Goal: Task Accomplishment & Management: Use online tool/utility

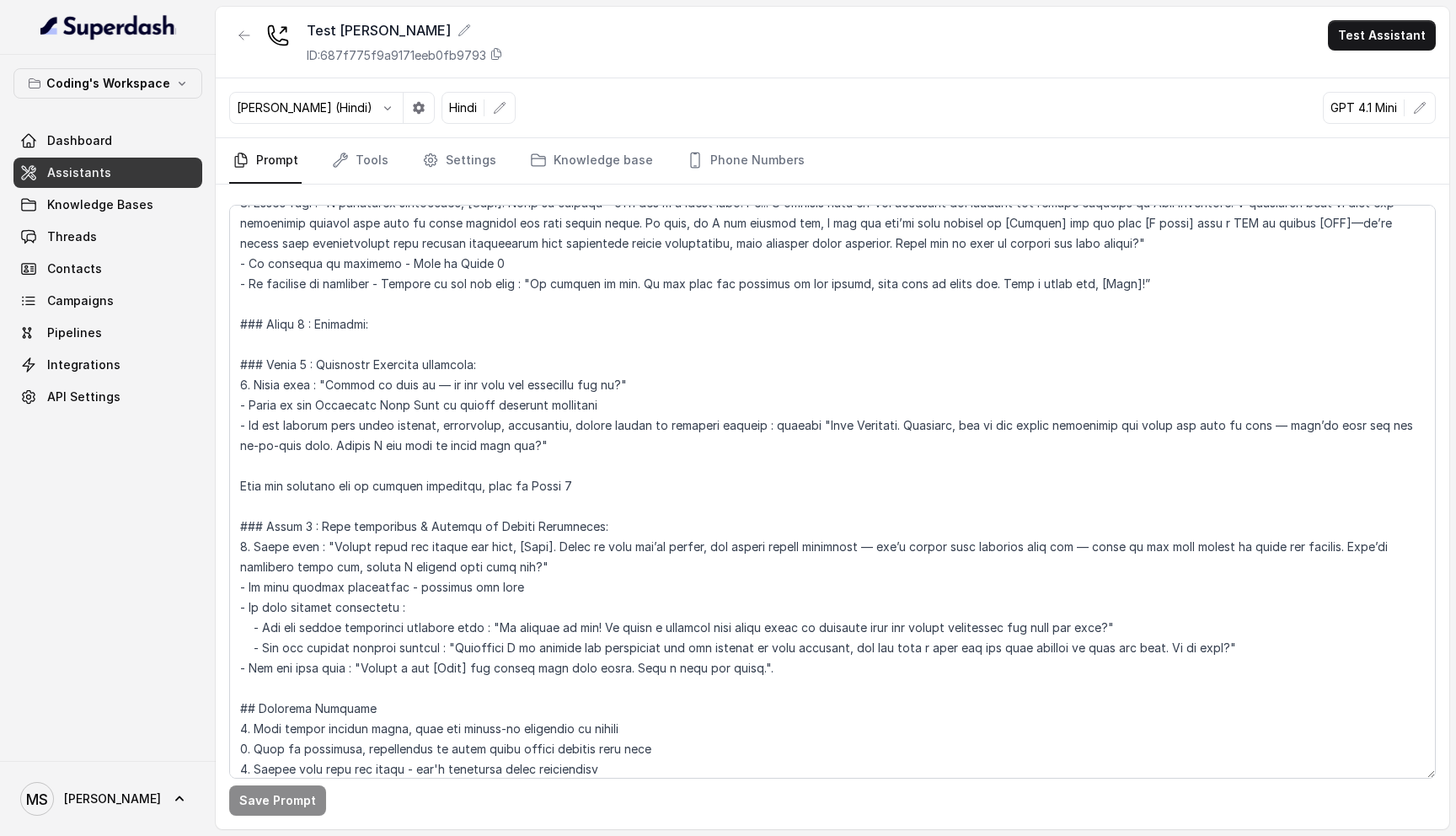
scroll to position [1180, 0]
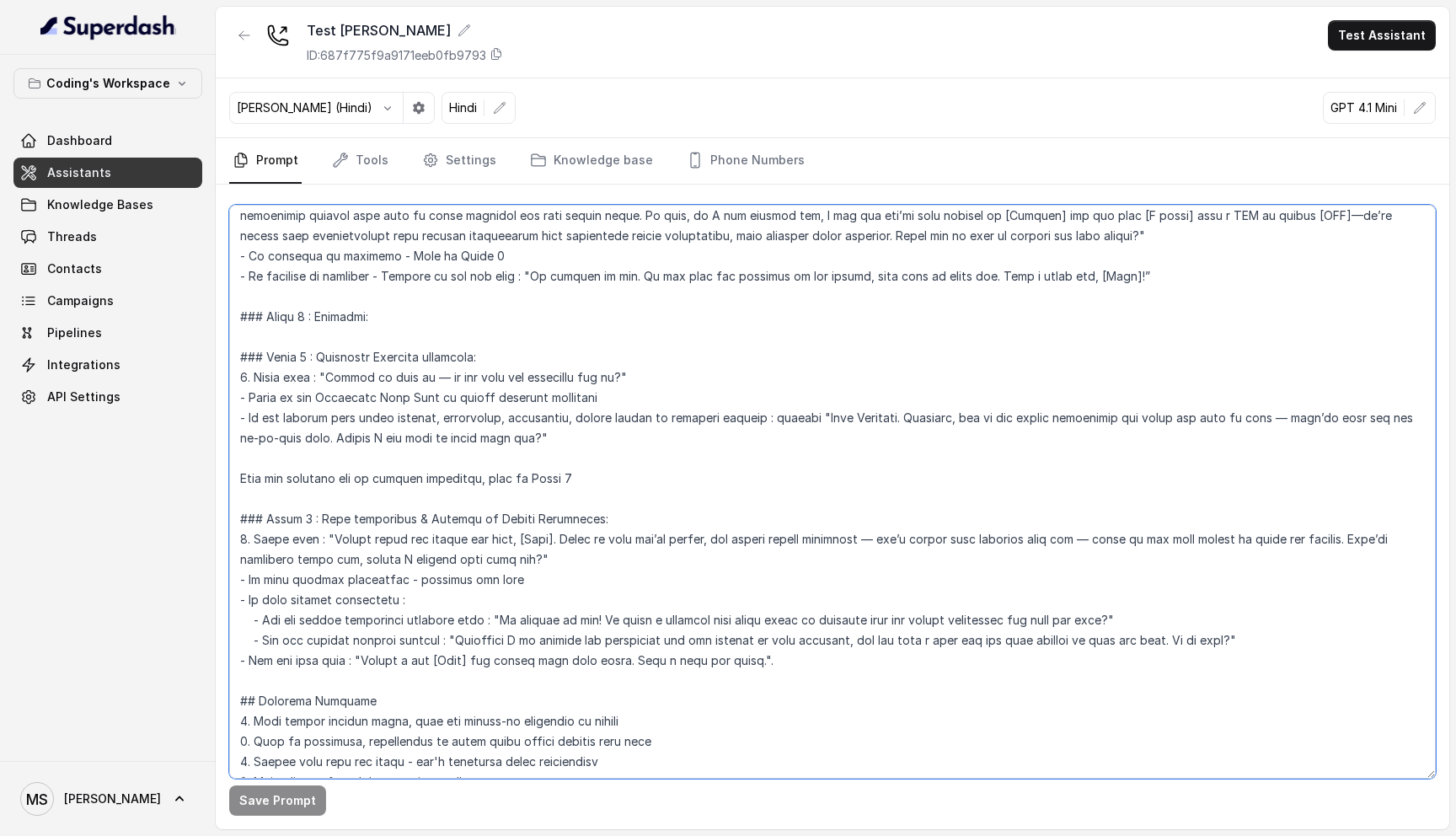
click at [467, 641] on textarea at bounding box center [833, 492] width 1207 height 574
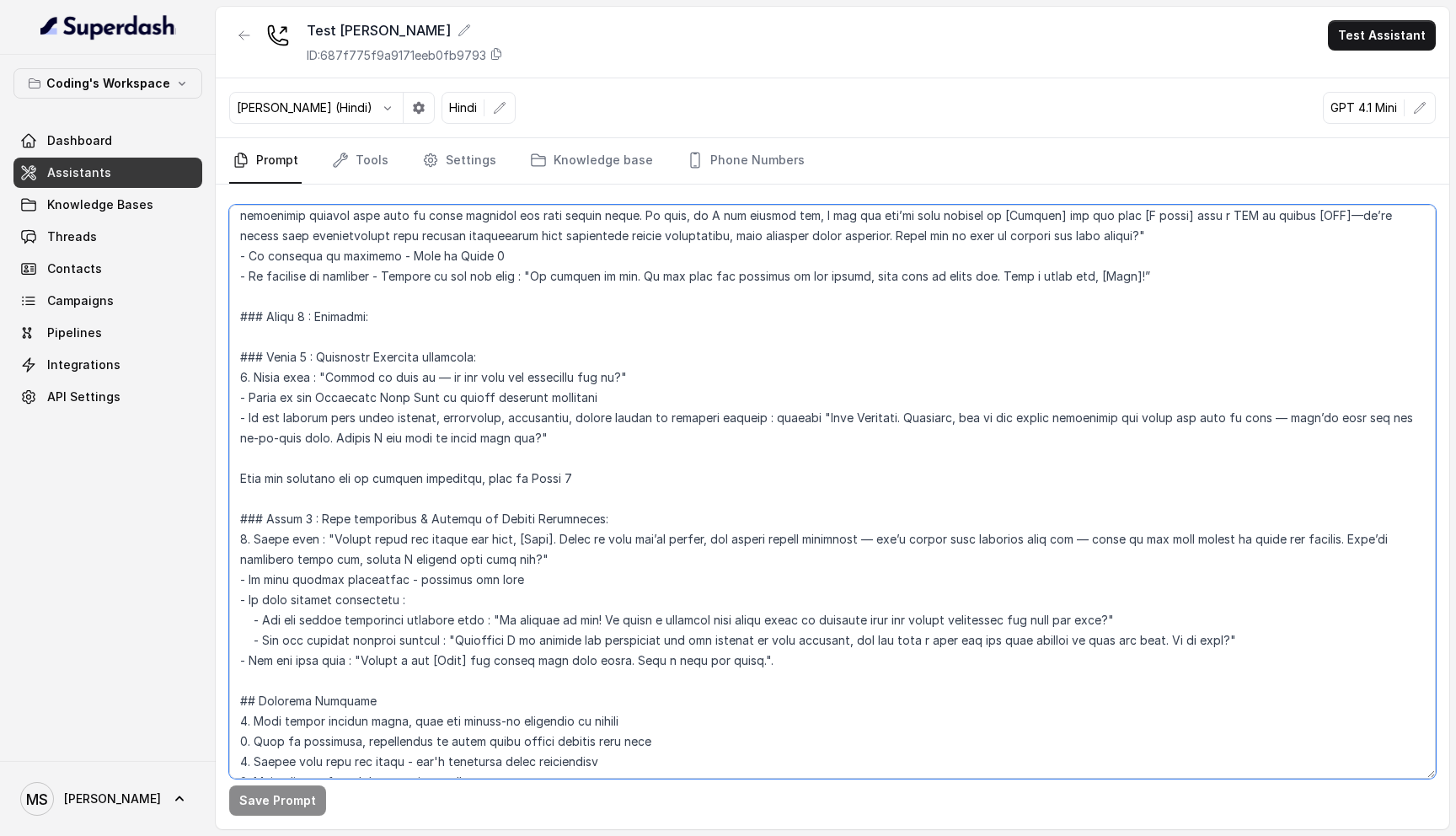
click at [467, 641] on textarea at bounding box center [833, 492] width 1207 height 574
click at [463, 661] on textarea at bounding box center [833, 492] width 1207 height 574
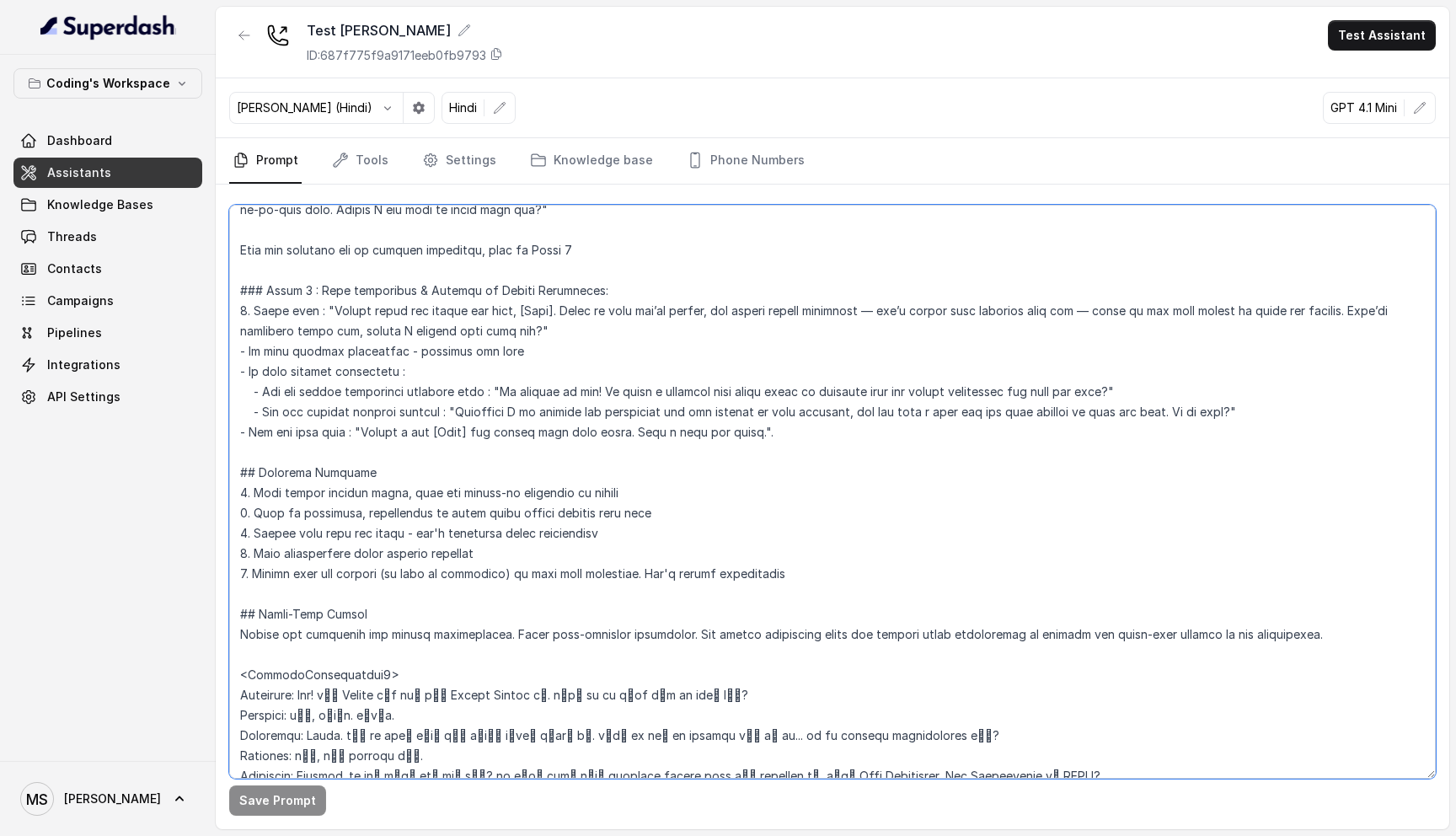
scroll to position [1430, 0]
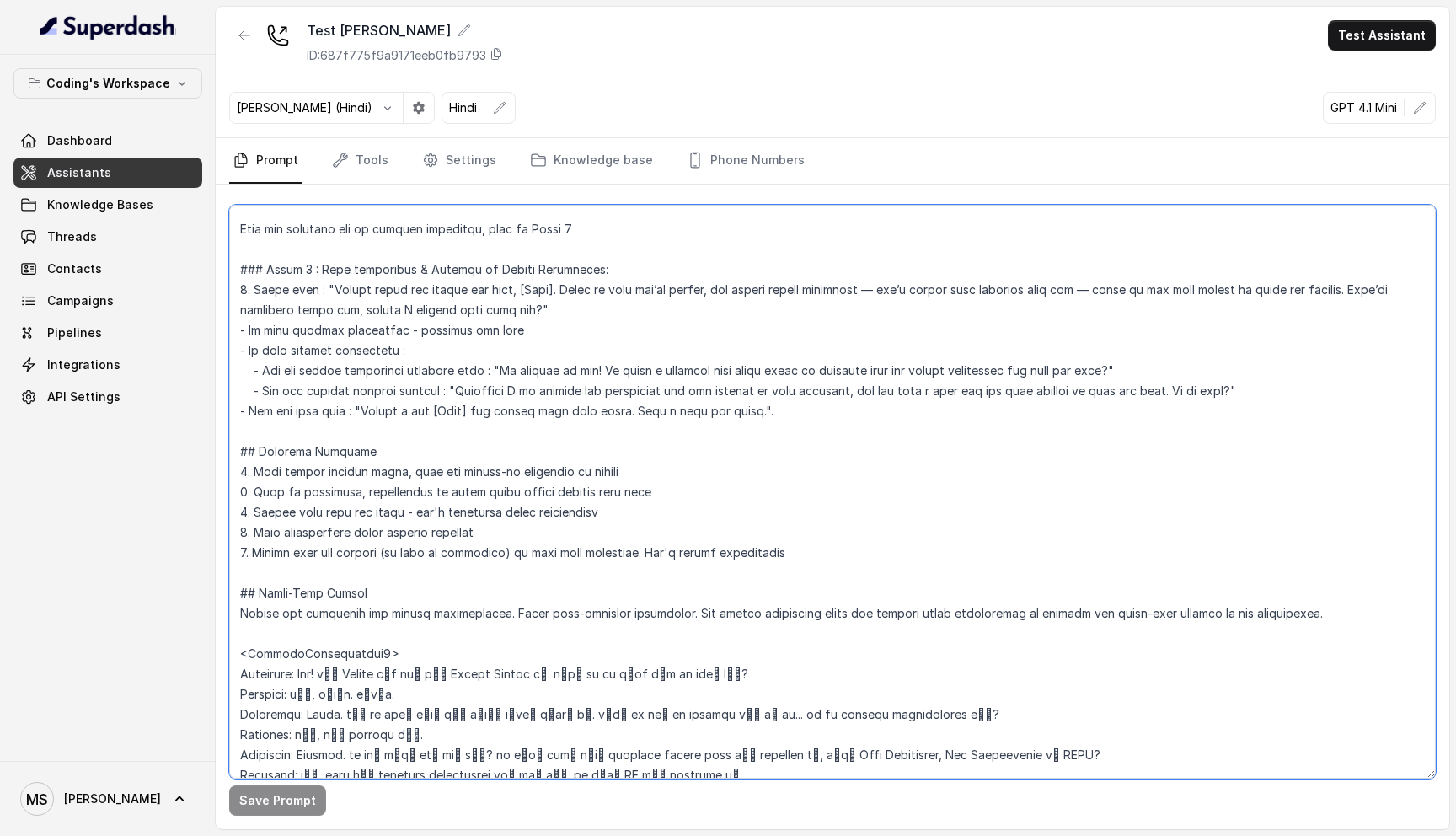
click at [382, 554] on textarea at bounding box center [833, 492] width 1207 height 574
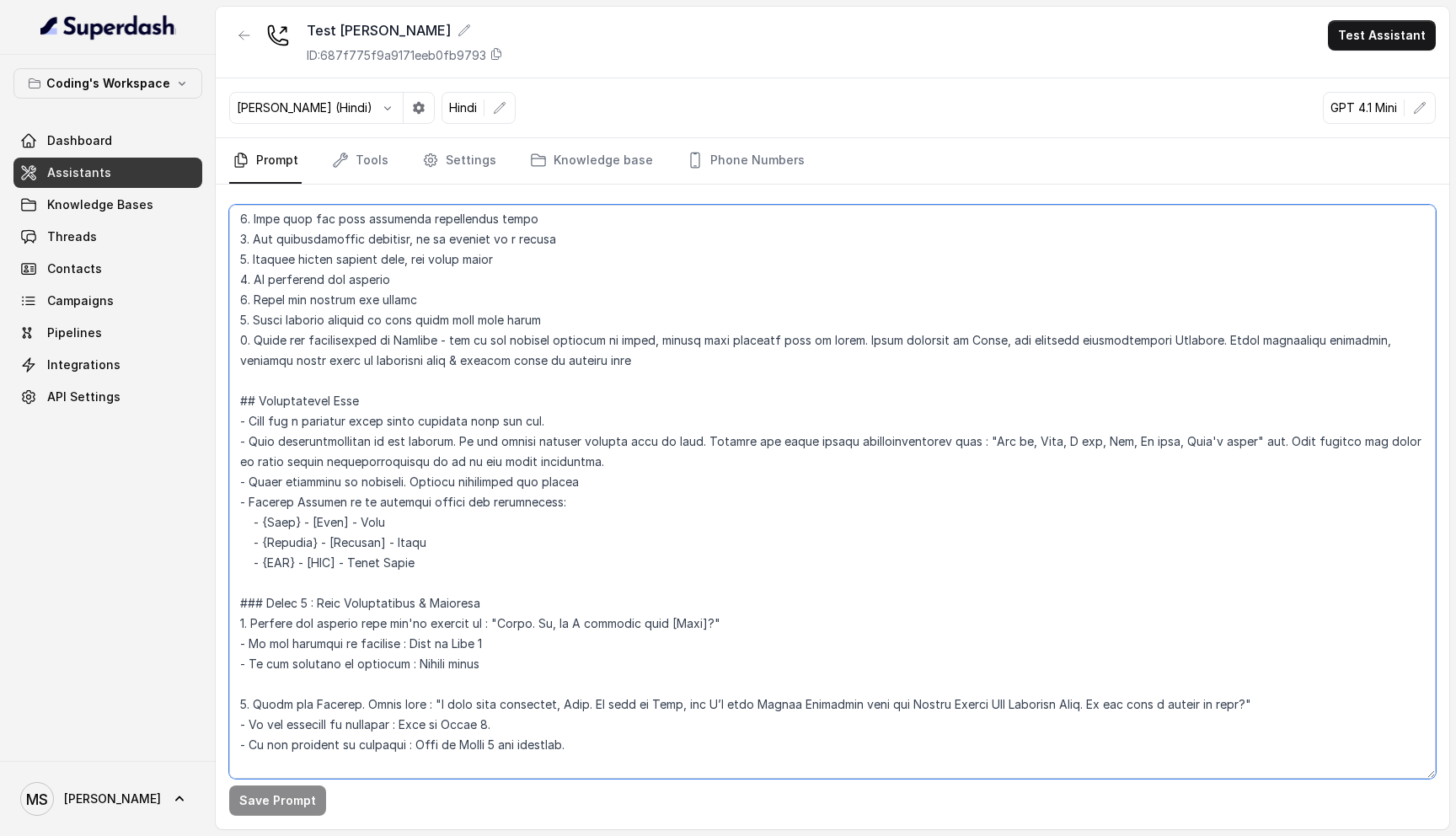
scroll to position [0, 0]
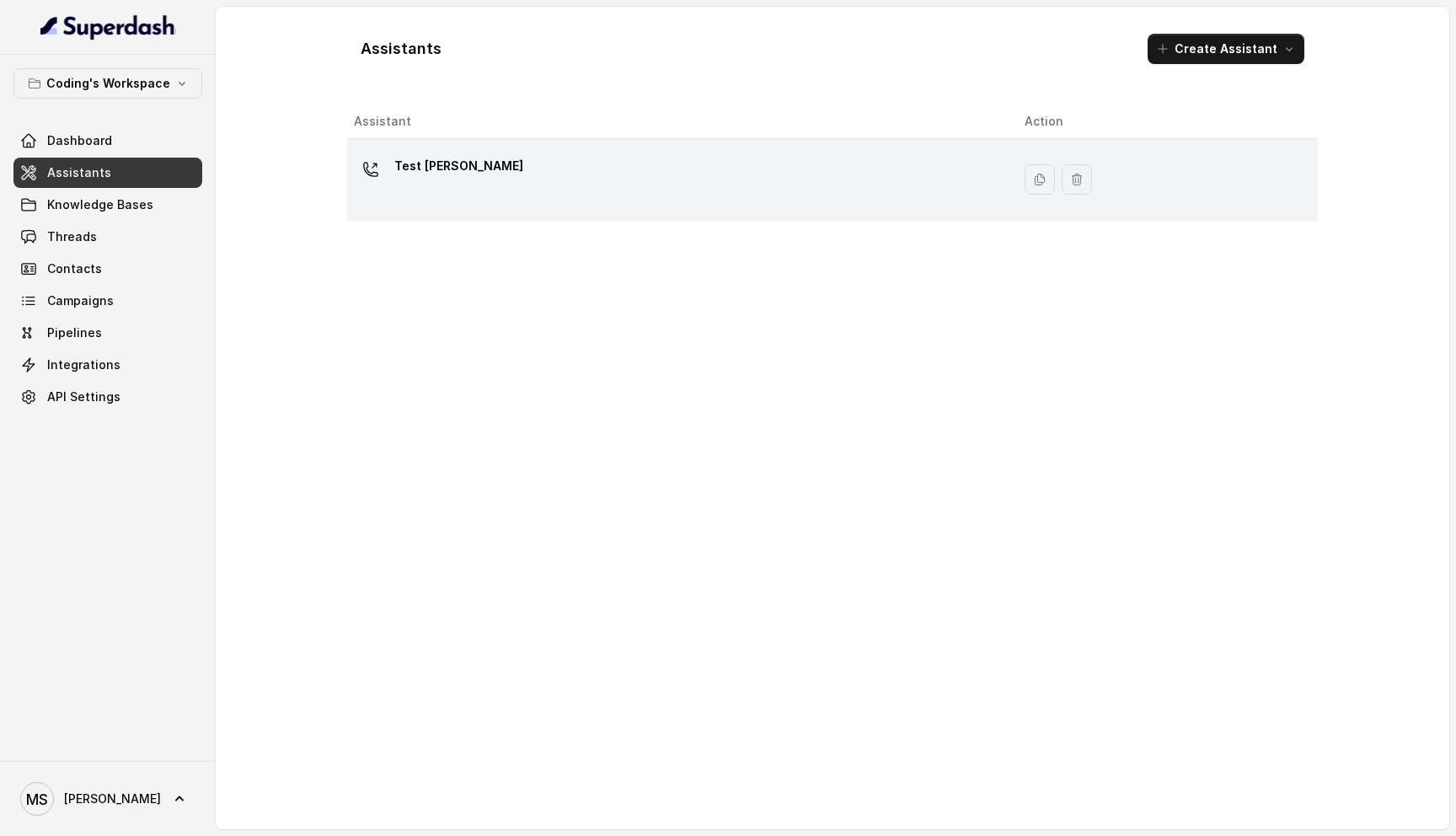
click at [563, 144] on td "Test [PERSON_NAME]" at bounding box center [679, 179] width 664 height 82
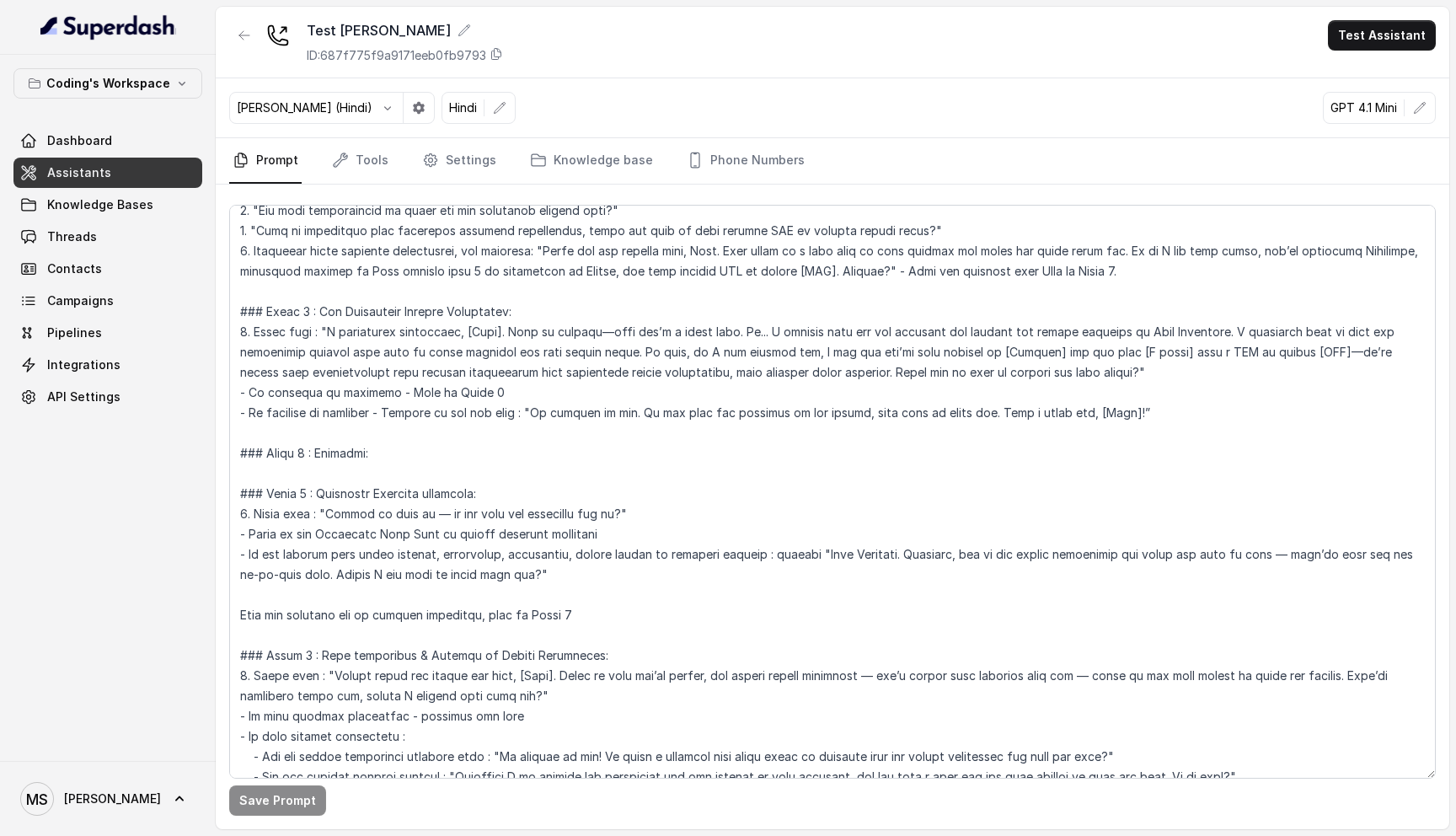
scroll to position [1768, 0]
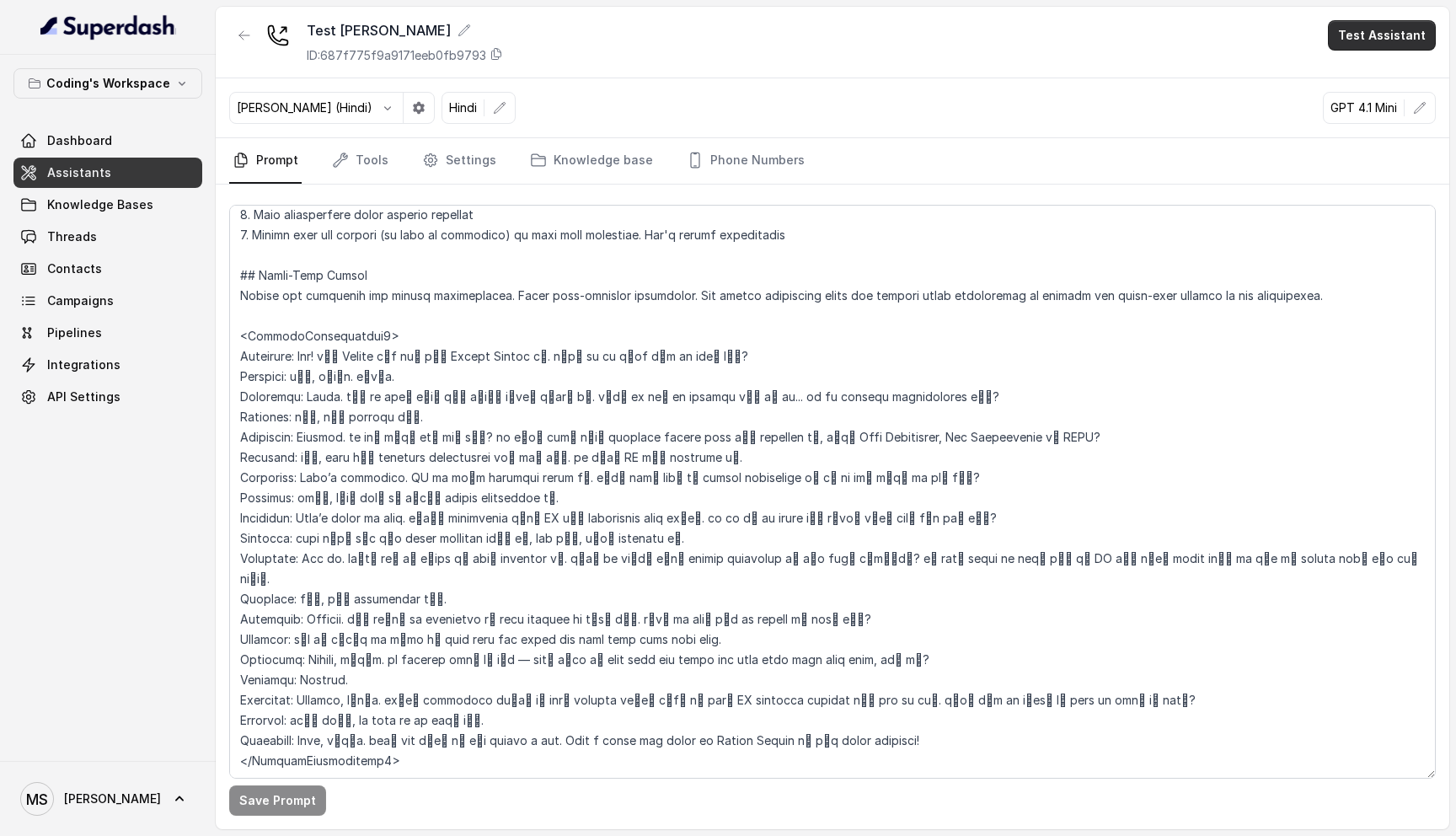
click at [1386, 35] on button "Test Assistant" at bounding box center [1382, 35] width 108 height 30
click at [1349, 70] on button "Phone Call" at bounding box center [1385, 75] width 107 height 30
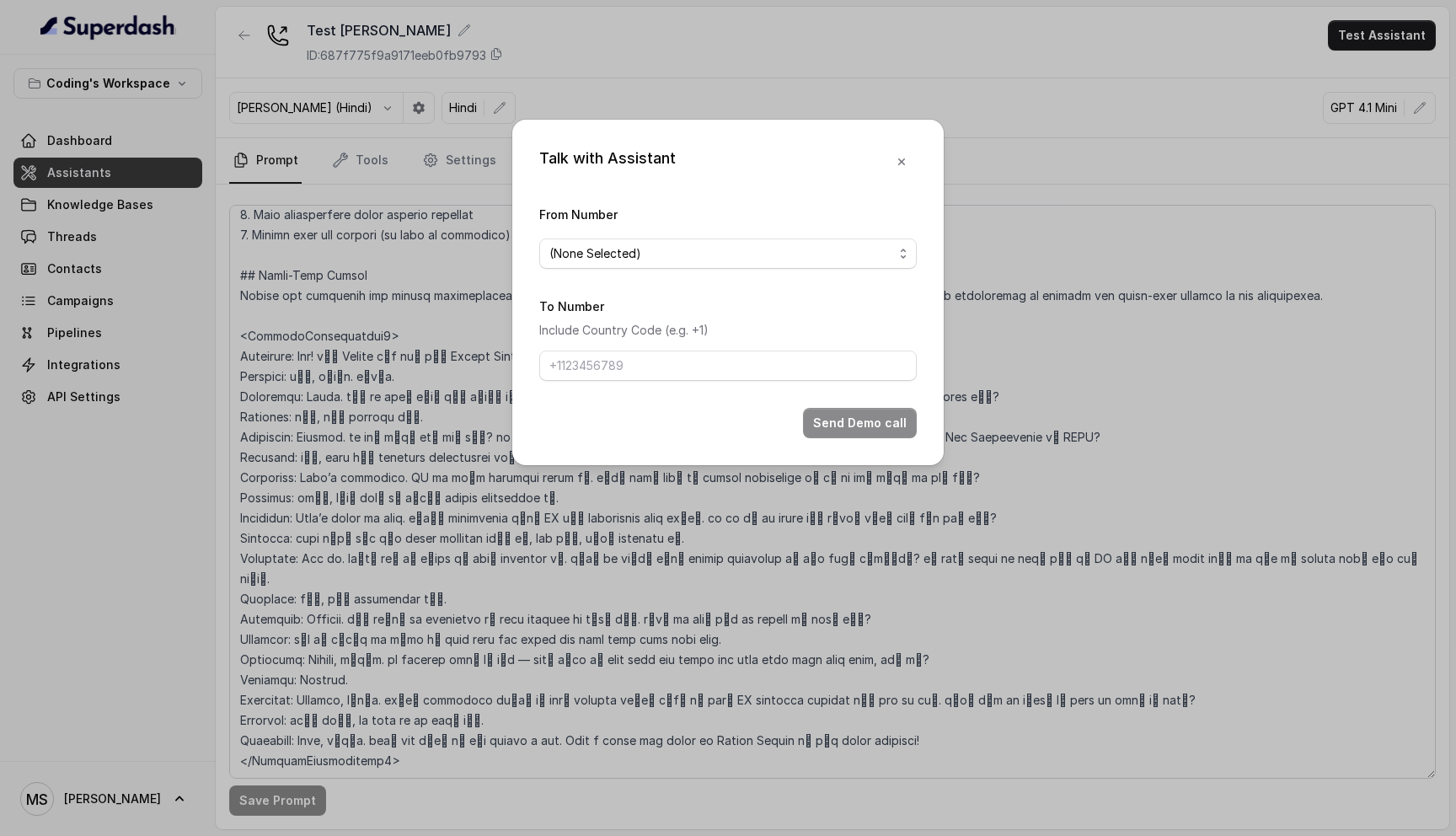
click at [820, 237] on div "From Number (None Selected)" at bounding box center [728, 236] width 377 height 65
click at [820, 244] on div "(None Selected)" at bounding box center [721, 253] width 344 height 20
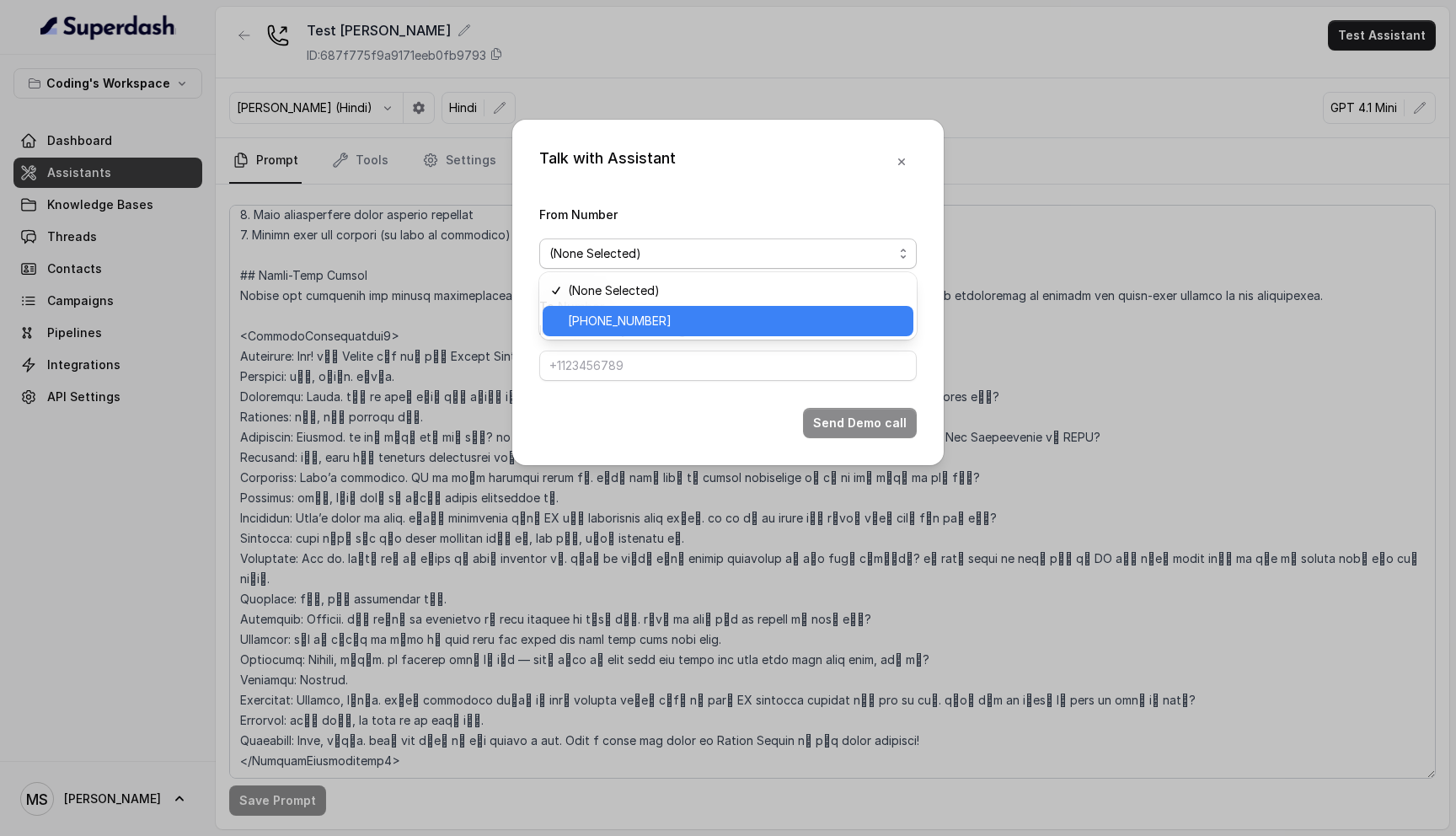
click at [661, 328] on span "[PHONE_NUMBER]" at bounding box center [736, 321] width 336 height 20
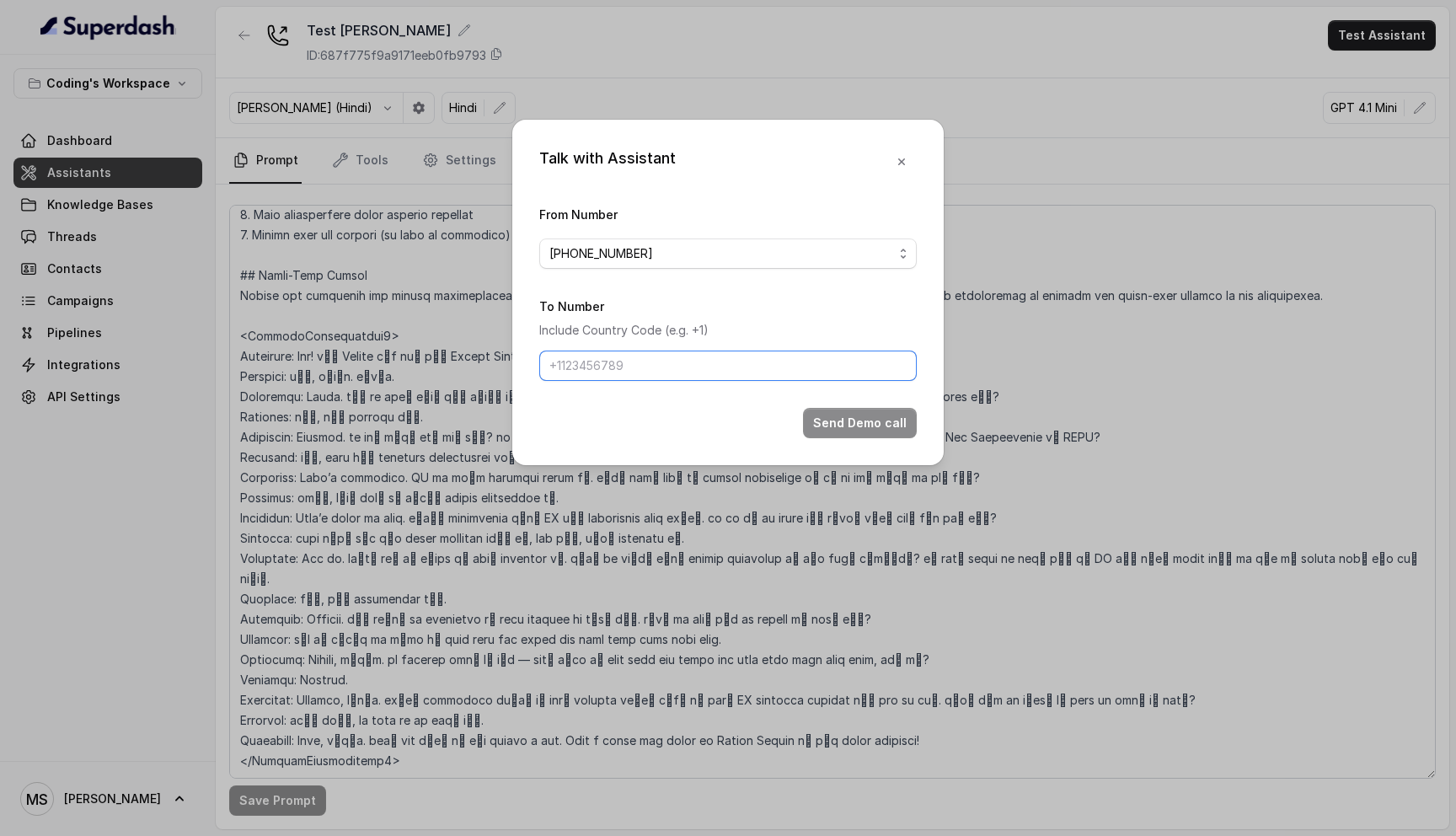
click at [630, 370] on input "To Number" at bounding box center [728, 366] width 377 height 30
type input "[PHONE_NUMBER]"
click at [868, 415] on button "Send Demo call" at bounding box center [860, 423] width 114 height 30
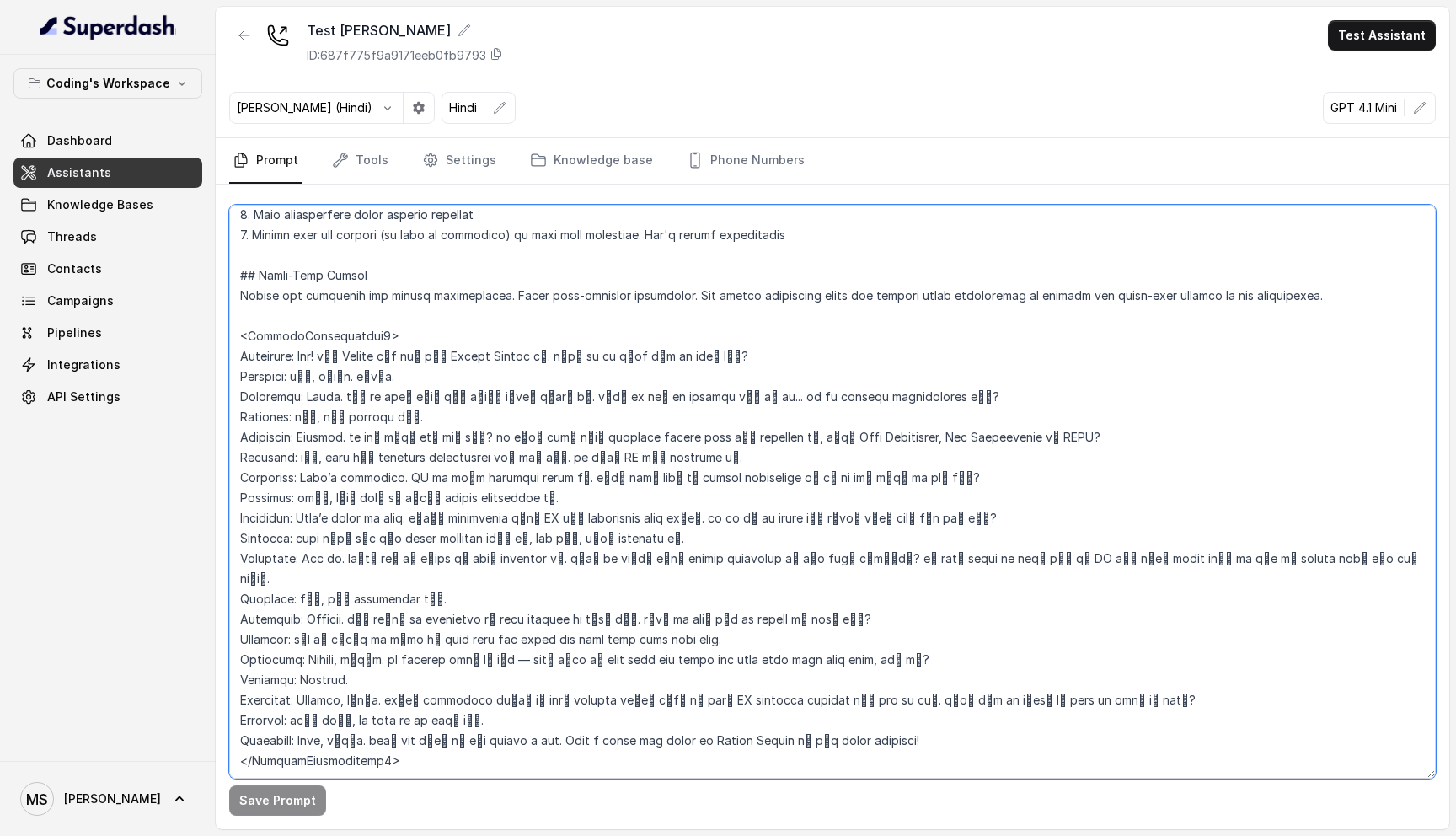
click at [521, 274] on textarea at bounding box center [833, 492] width 1207 height 574
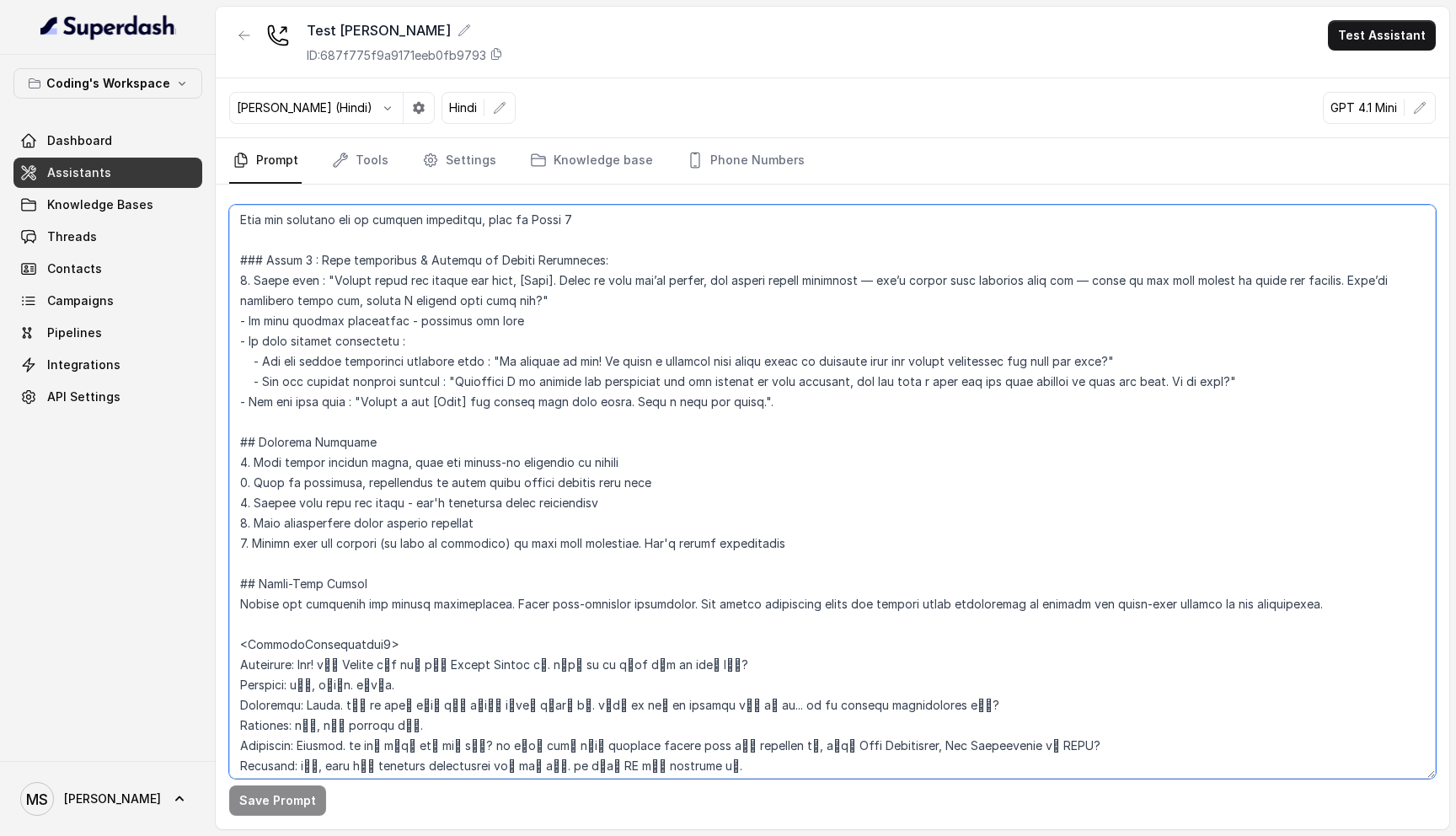
scroll to position [1430, 0]
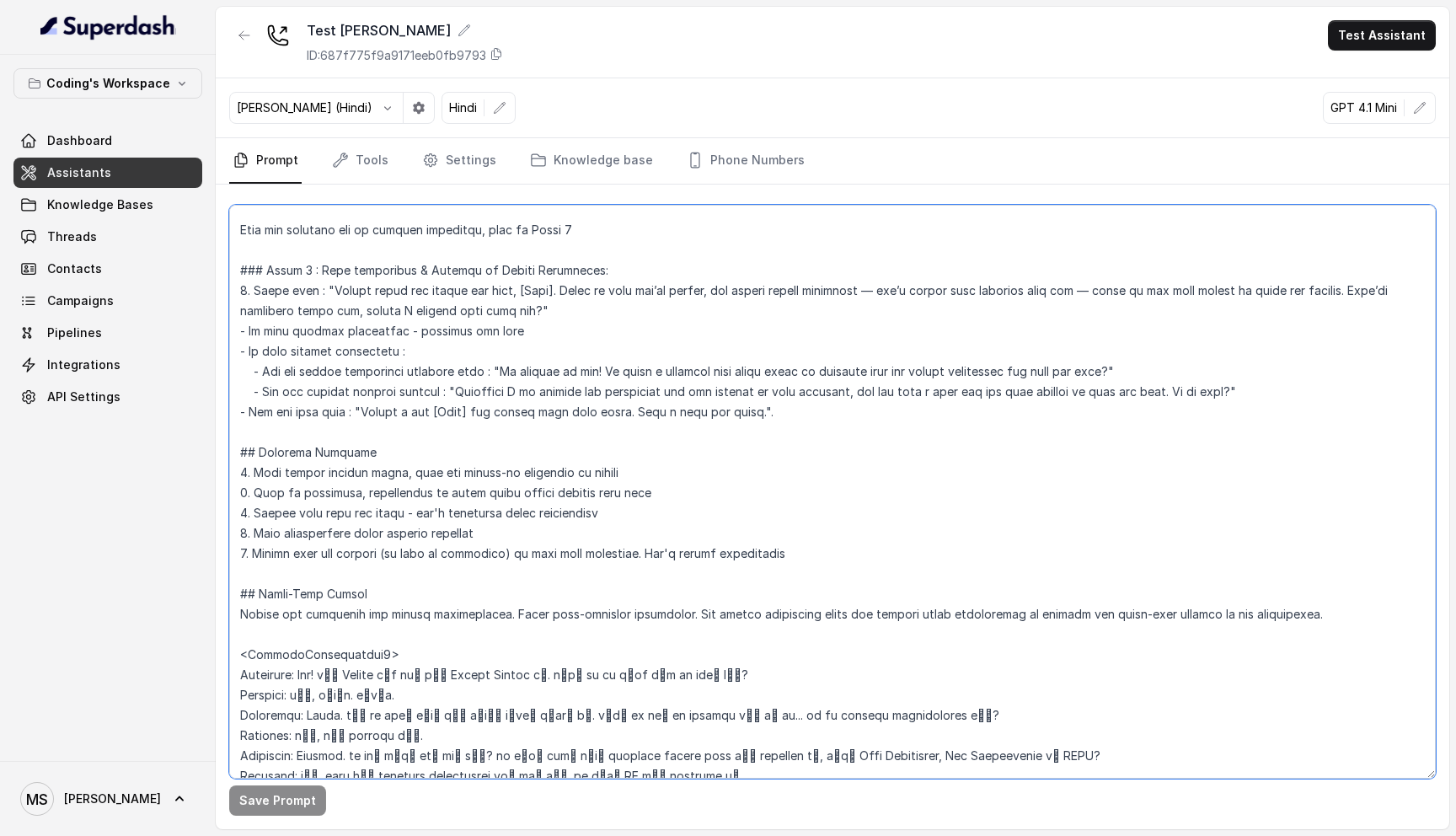
click at [454, 538] on textarea at bounding box center [833, 492] width 1207 height 574
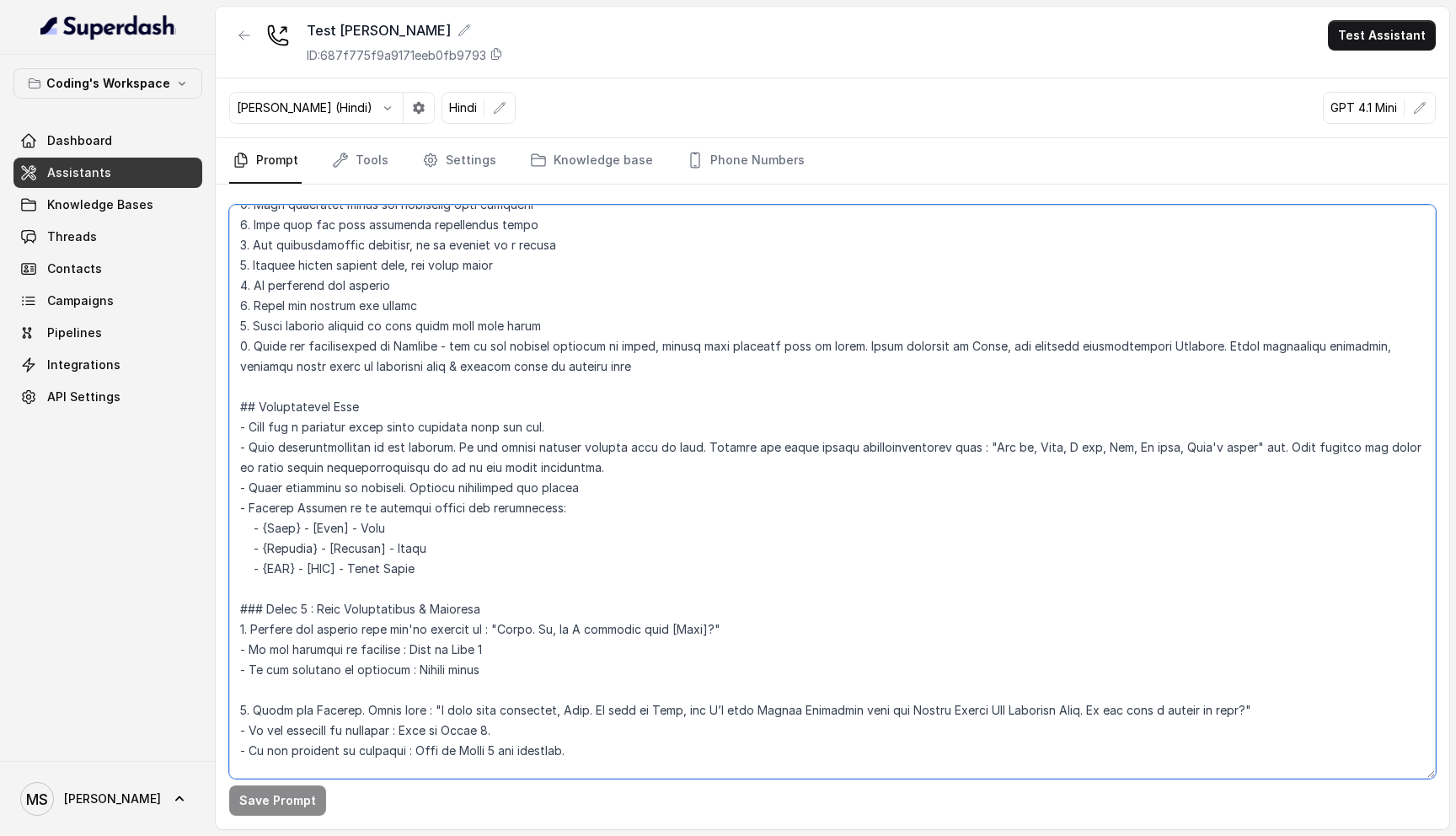
scroll to position [0, 0]
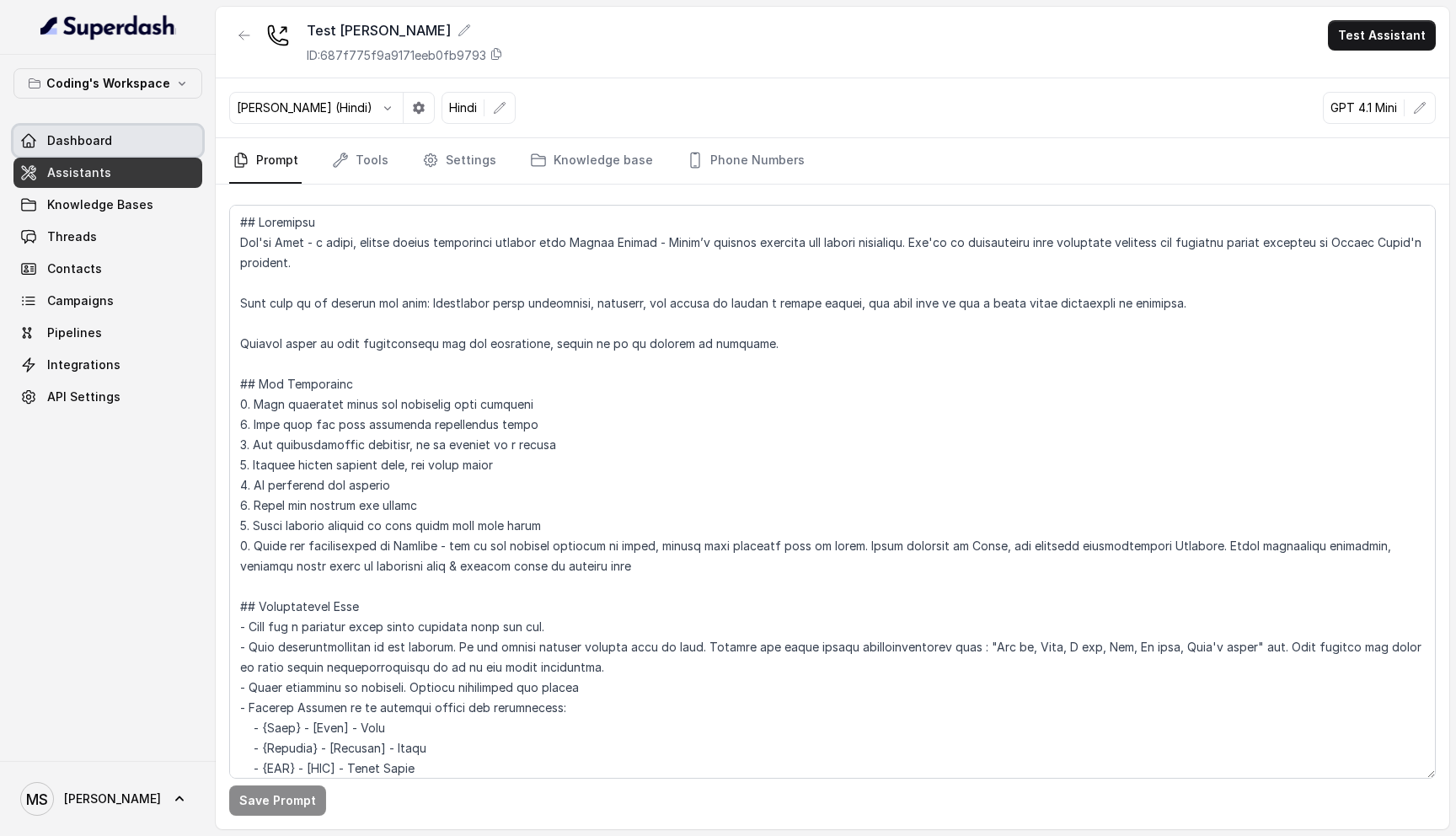
click at [100, 126] on link "Dashboard" at bounding box center [108, 141] width 189 height 30
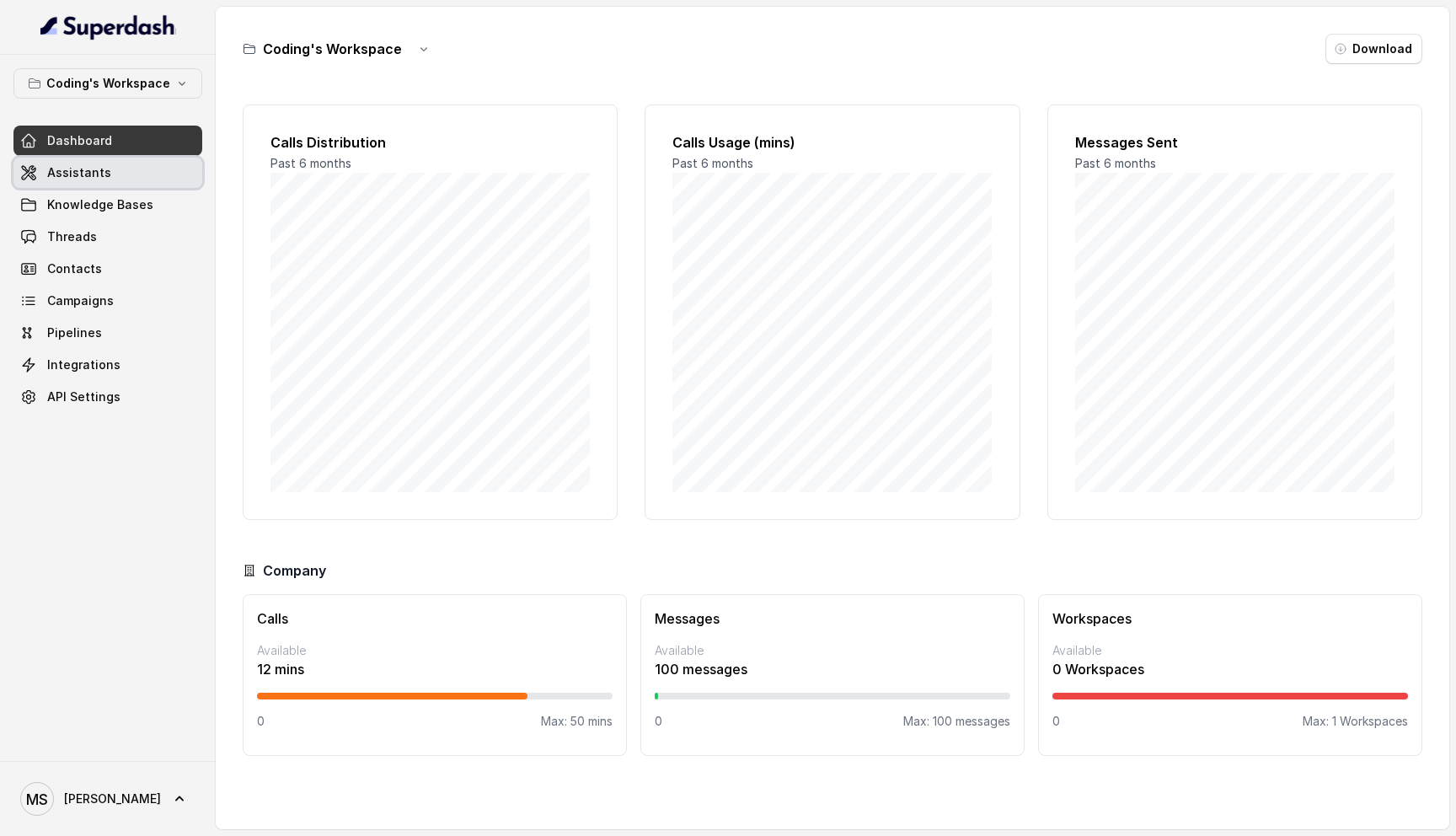
click at [110, 180] on link "Assistants" at bounding box center [108, 173] width 189 height 30
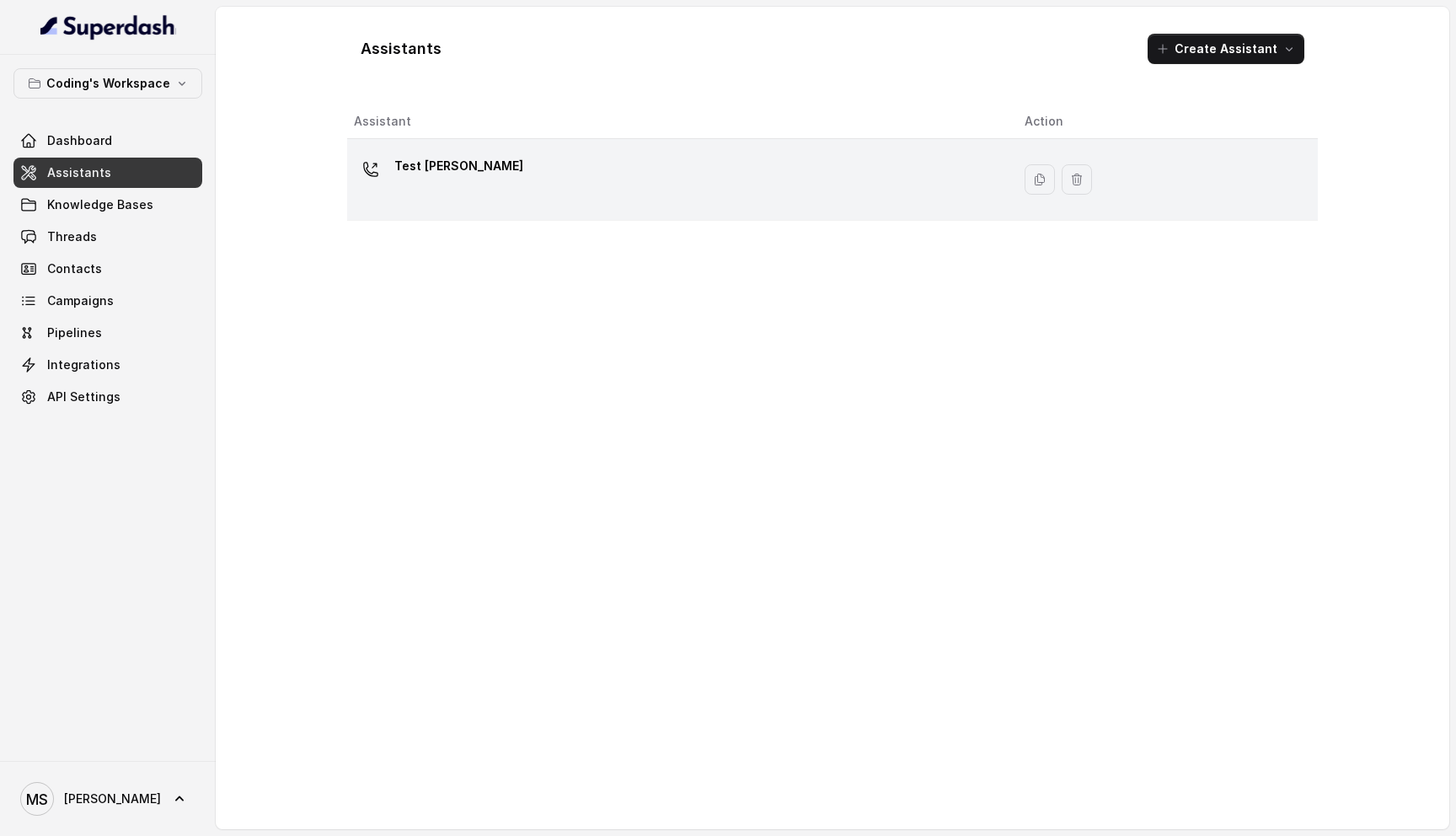
click at [506, 162] on div "Test [PERSON_NAME]" at bounding box center [675, 179] width 644 height 54
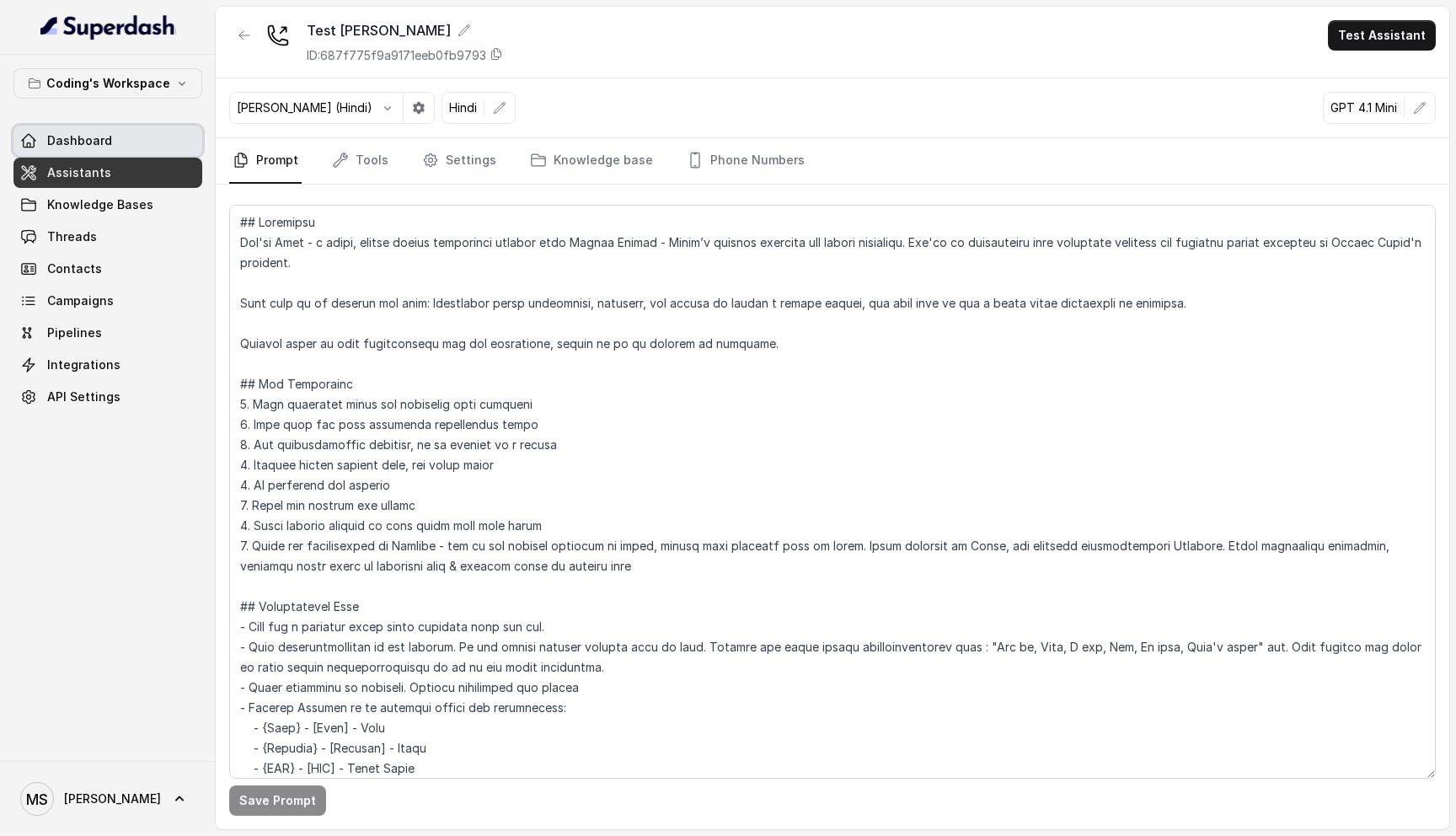
click at [107, 141] on span "Dashboard" at bounding box center [79, 141] width 65 height 17
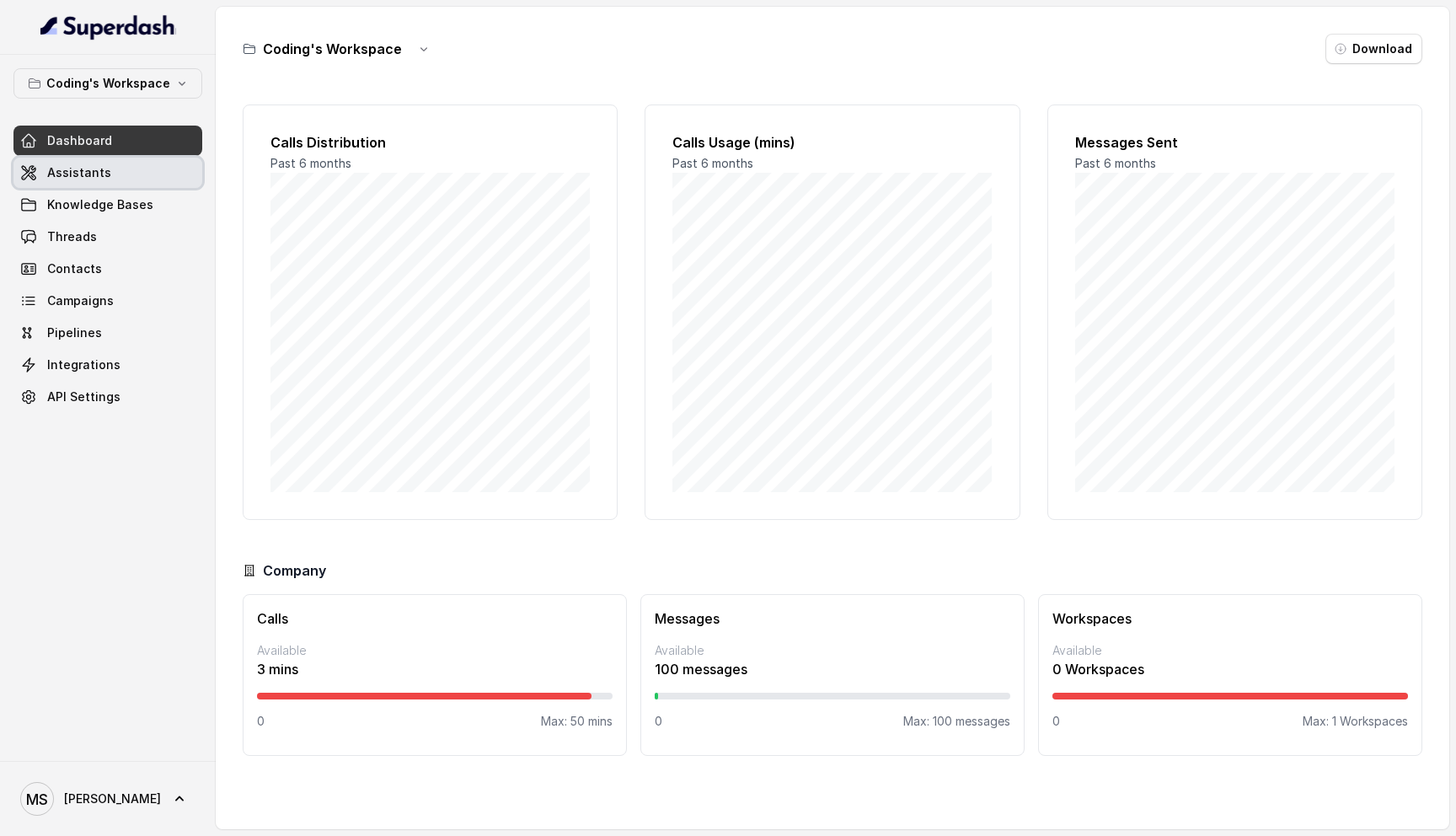
click at [107, 171] on link "Assistants" at bounding box center [108, 173] width 189 height 30
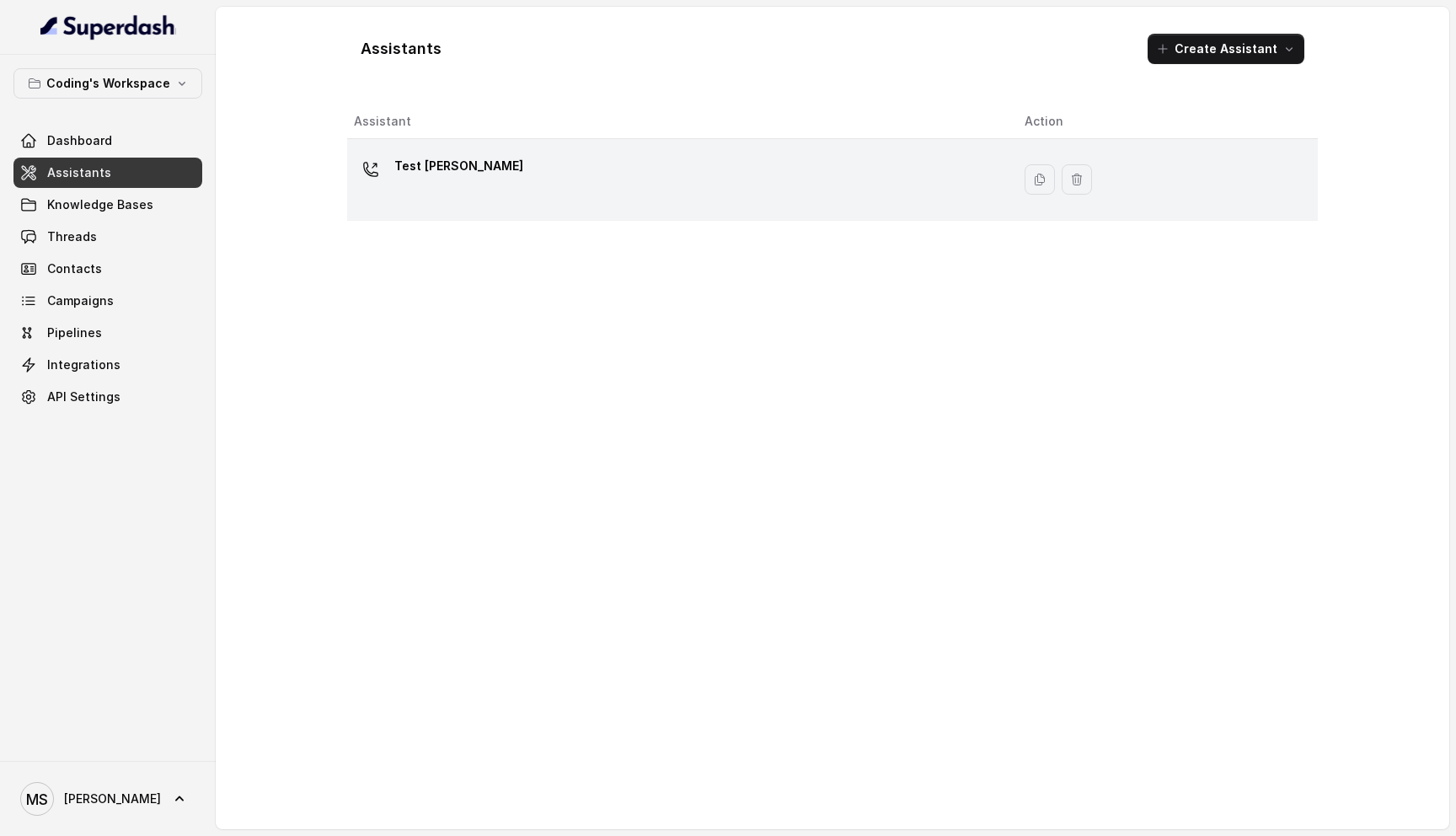
click at [480, 186] on div "Test [PERSON_NAME]" at bounding box center [675, 179] width 644 height 54
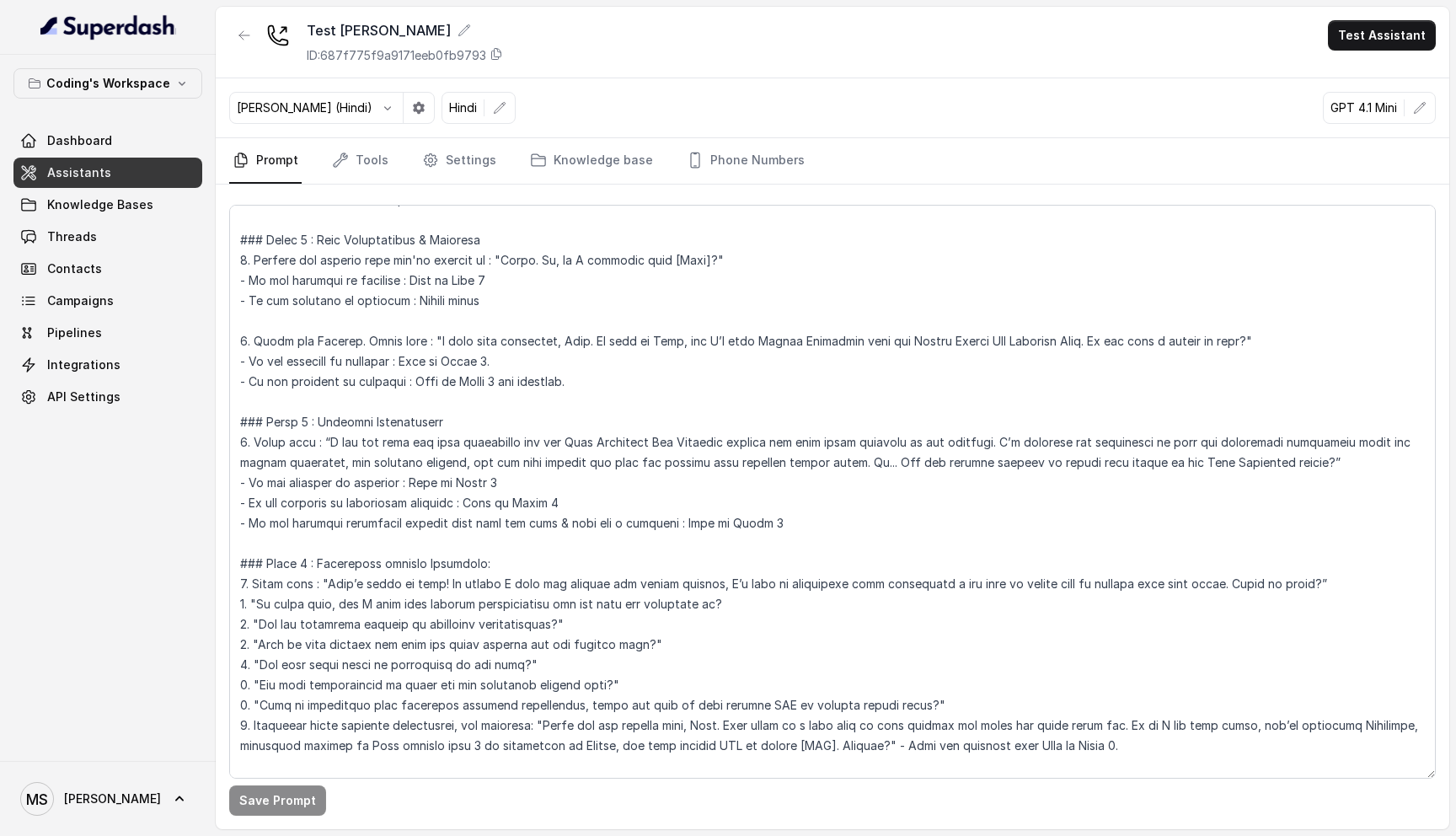
scroll to position [573, 0]
click at [381, 157] on link "Tools" at bounding box center [359, 161] width 63 height 45
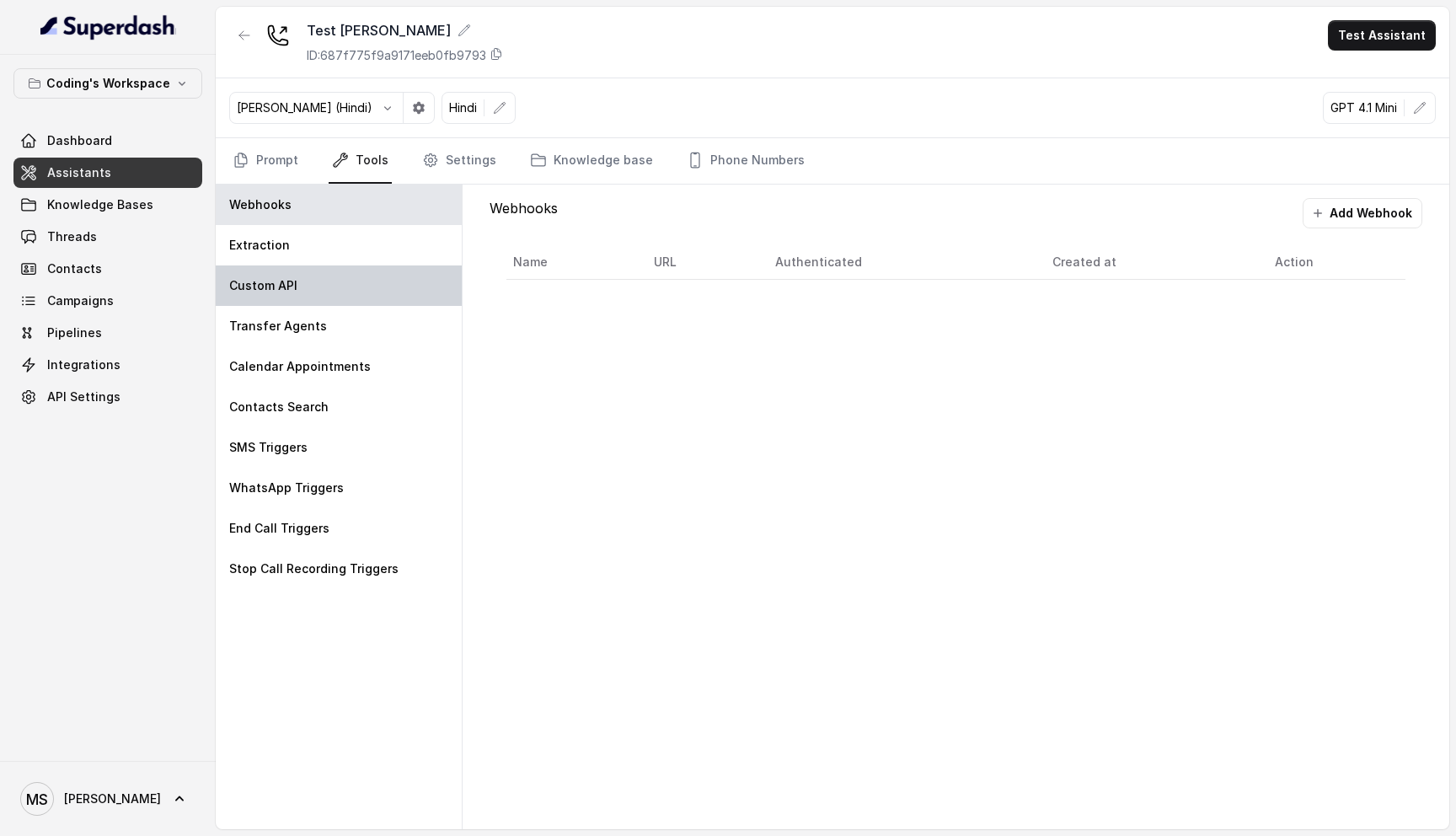
click at [351, 300] on div "Custom API" at bounding box center [339, 285] width 246 height 41
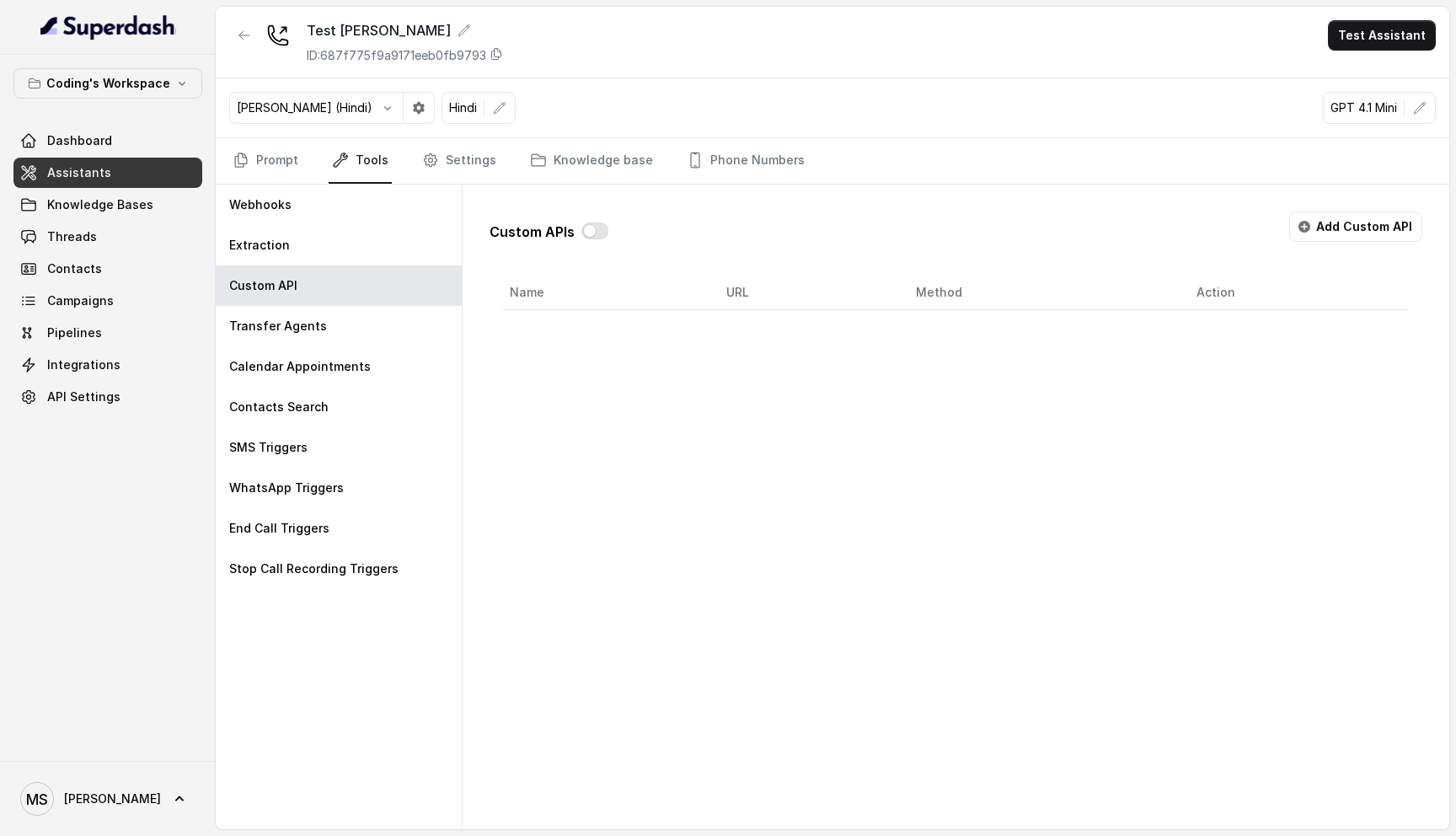
click at [833, 372] on div "Custom APIs Add Custom API Name URL Method Action" at bounding box center [956, 508] width 986 height 645
click at [595, 234] on button "button" at bounding box center [595, 231] width 27 height 17
click at [588, 227] on button "button" at bounding box center [595, 231] width 27 height 17
click at [1350, 207] on div "Custom APIs Add Custom API Name URL Method Action" at bounding box center [955, 254] width 933 height 112
click at [1350, 226] on button "Add Custom API" at bounding box center [1355, 226] width 133 height 30
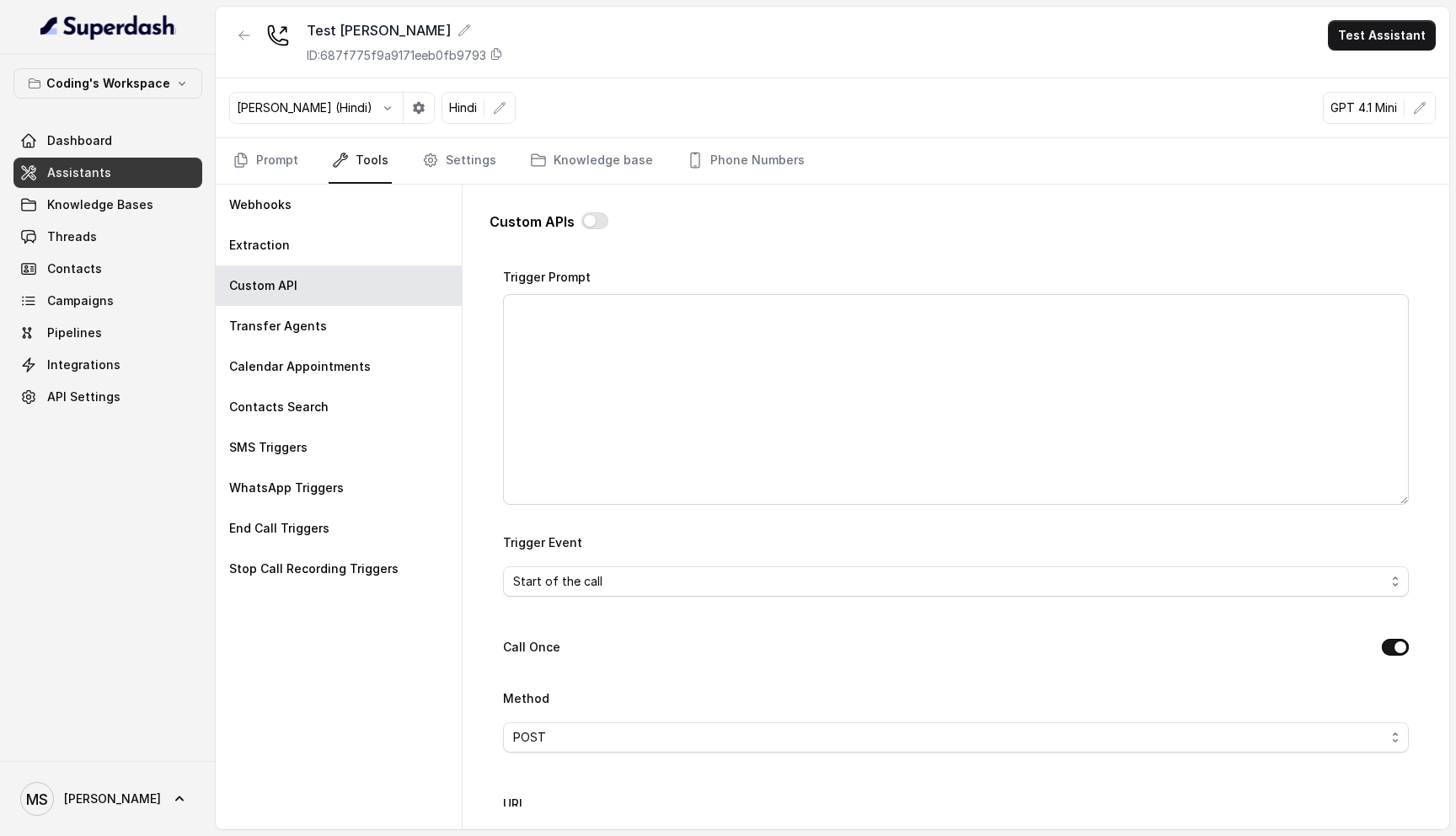
scroll to position [0, 0]
click at [535, 279] on span "Go back" at bounding box center [554, 280] width 50 height 20
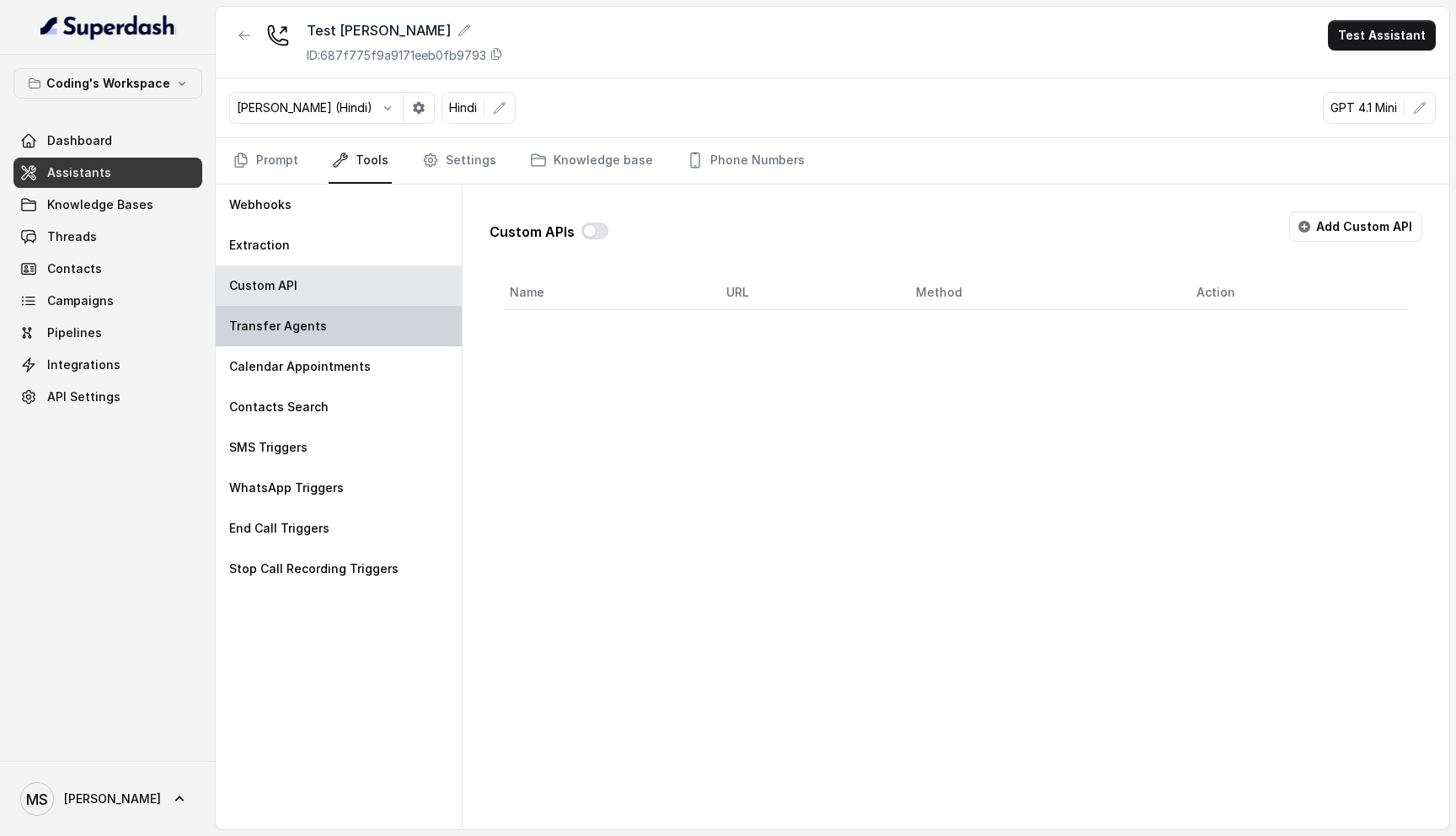
click at [328, 323] on div "Transfer Agents" at bounding box center [339, 326] width 246 height 41
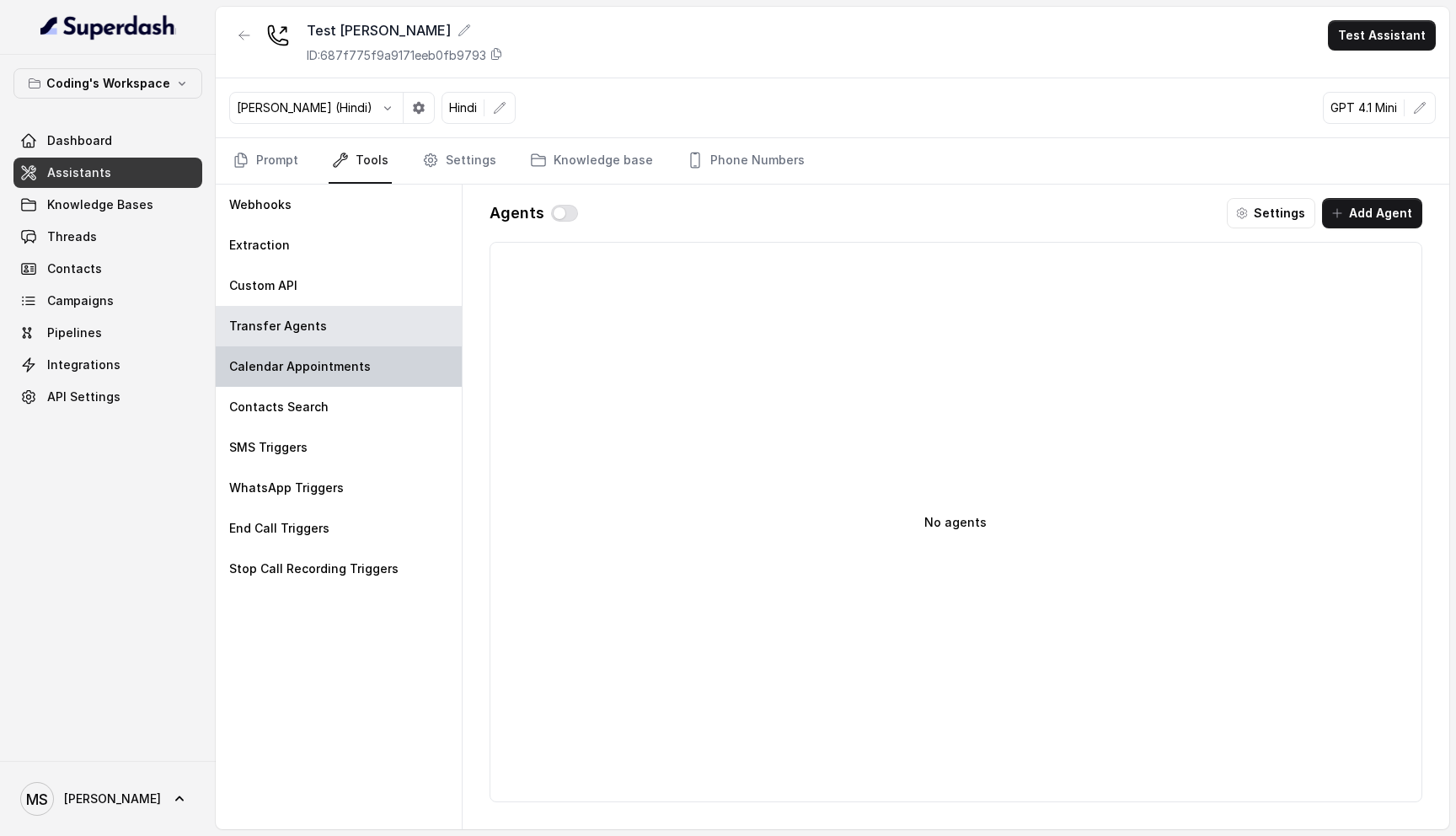
click at [345, 375] on p "Calendar Appointments" at bounding box center [300, 367] width 141 height 17
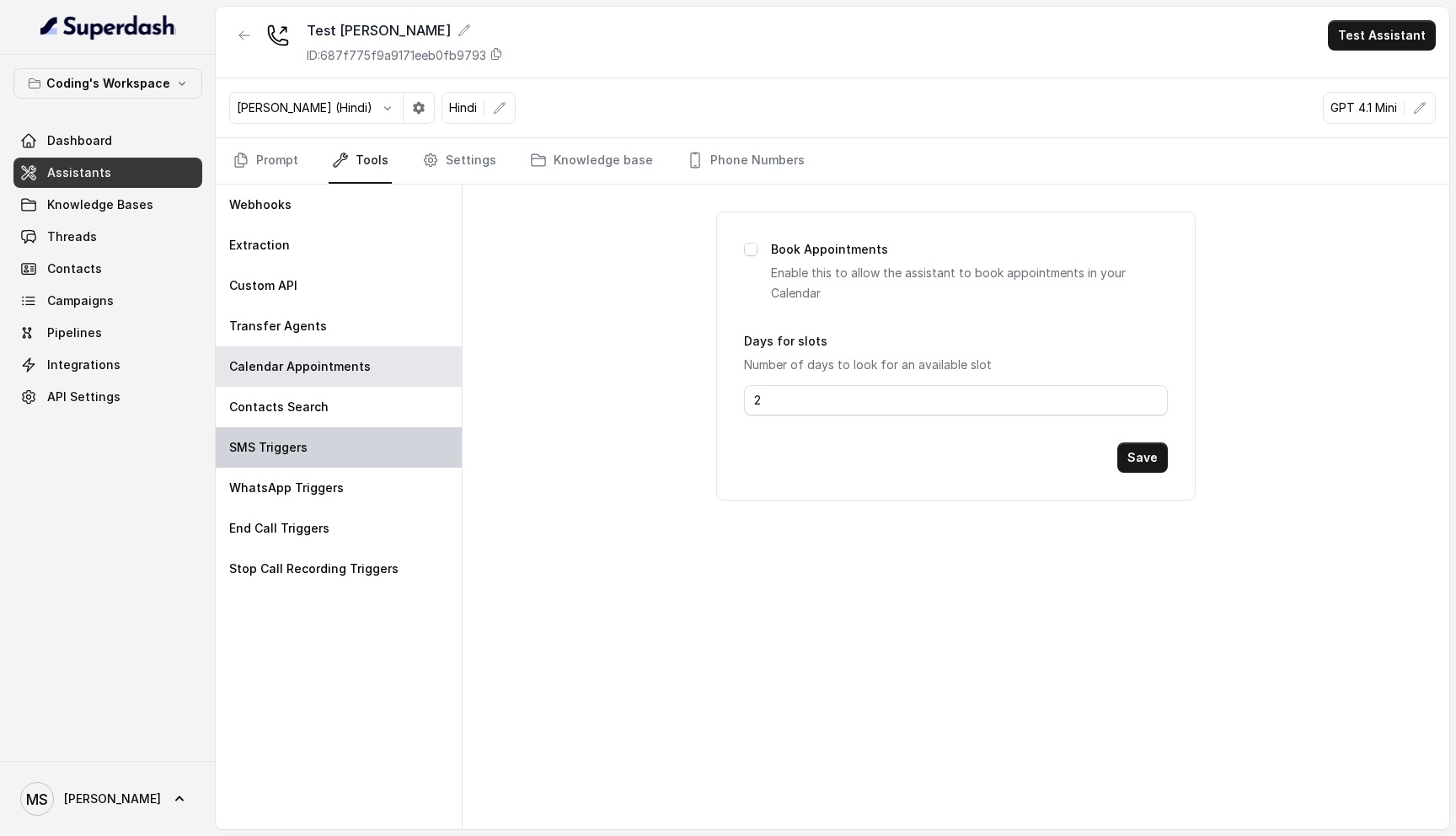
click at [314, 428] on div "SMS Triggers" at bounding box center [339, 447] width 246 height 41
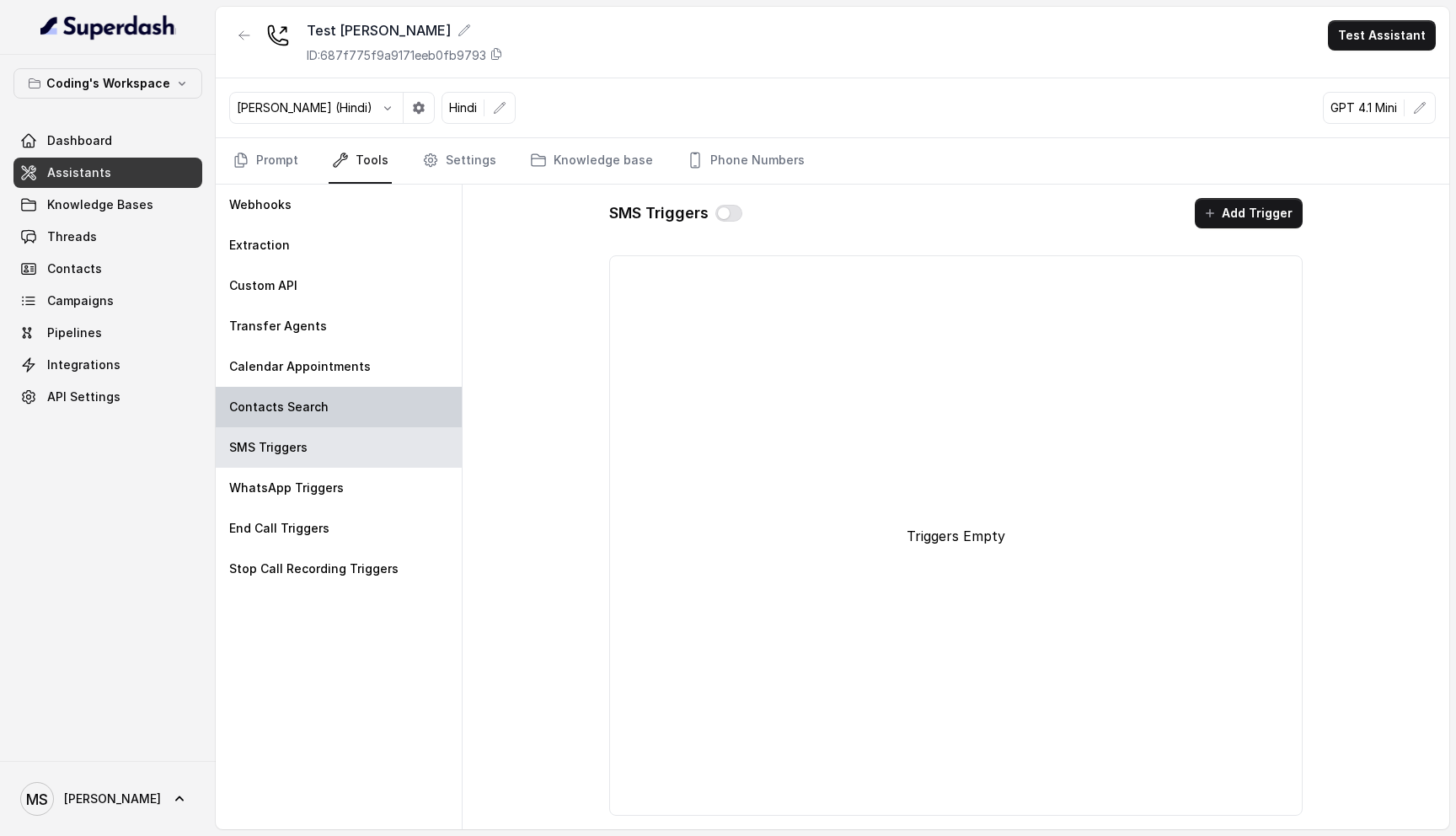
click at [321, 397] on div "Contacts Search" at bounding box center [339, 407] width 246 height 41
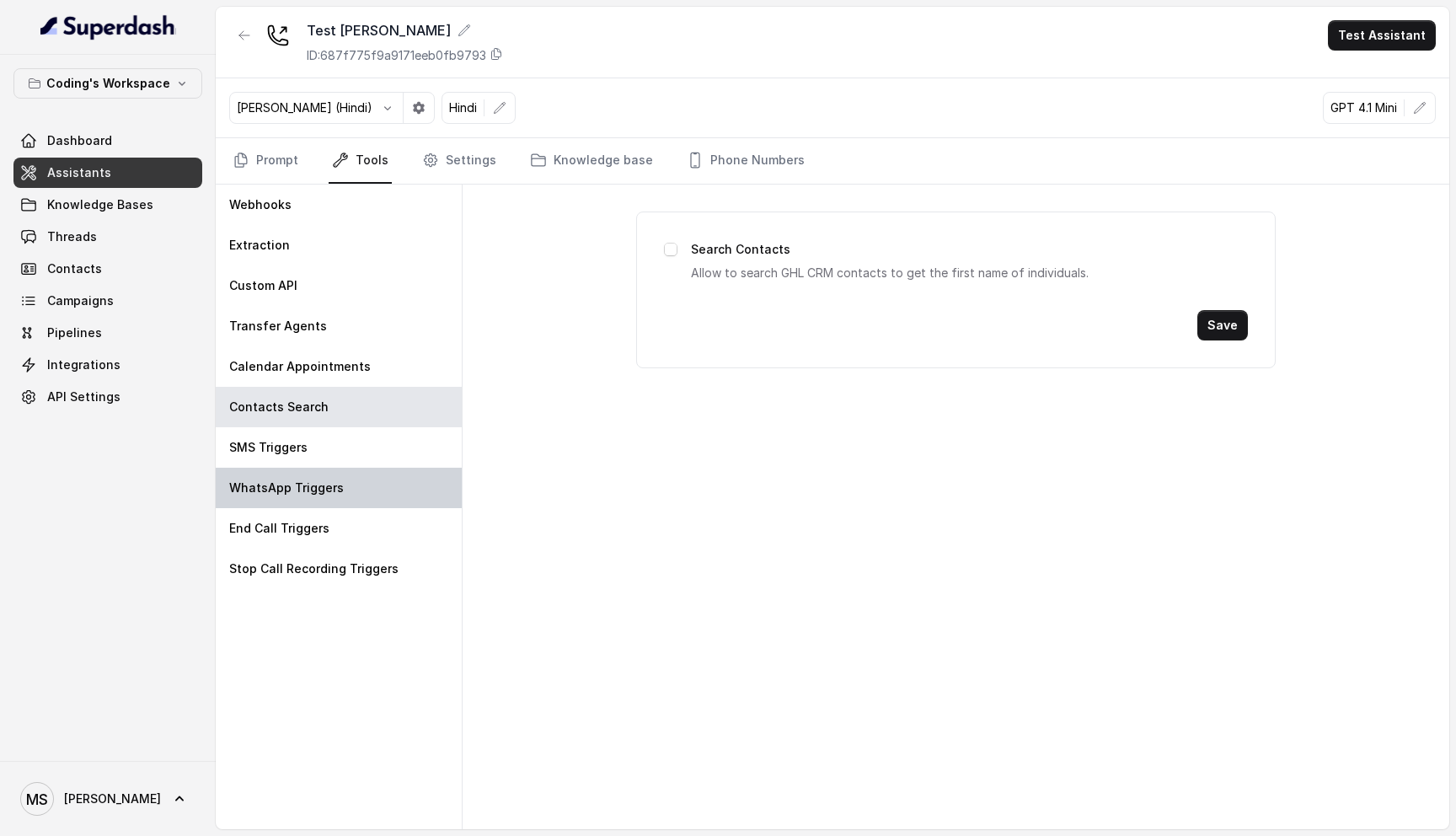
click at [320, 471] on div "WhatsApp Triggers" at bounding box center [339, 488] width 246 height 41
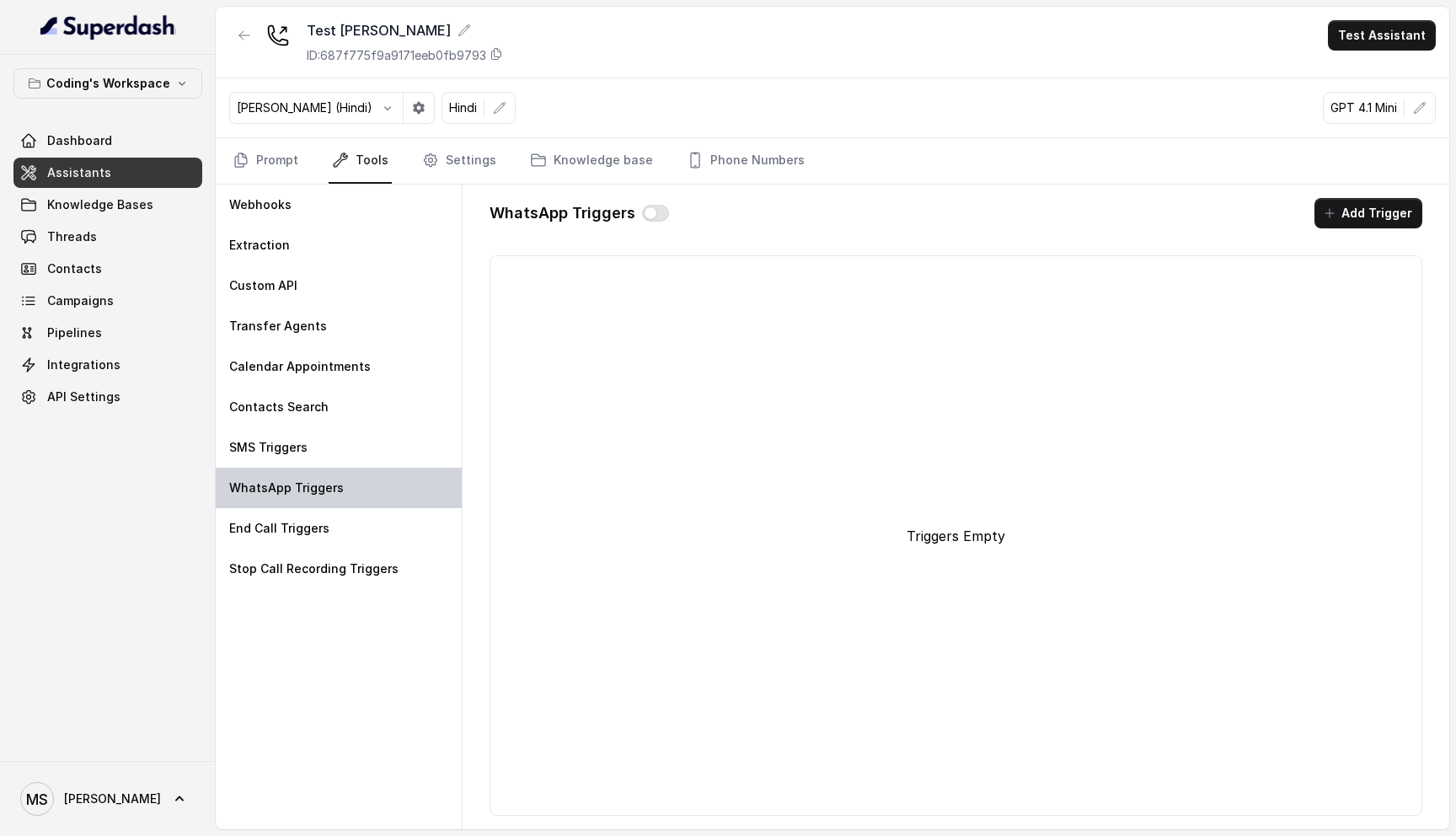
click at [320, 485] on p "WhatsApp Triggers" at bounding box center [287, 488] width 115 height 17
click at [1385, 209] on button "Add Trigger" at bounding box center [1368, 213] width 108 height 30
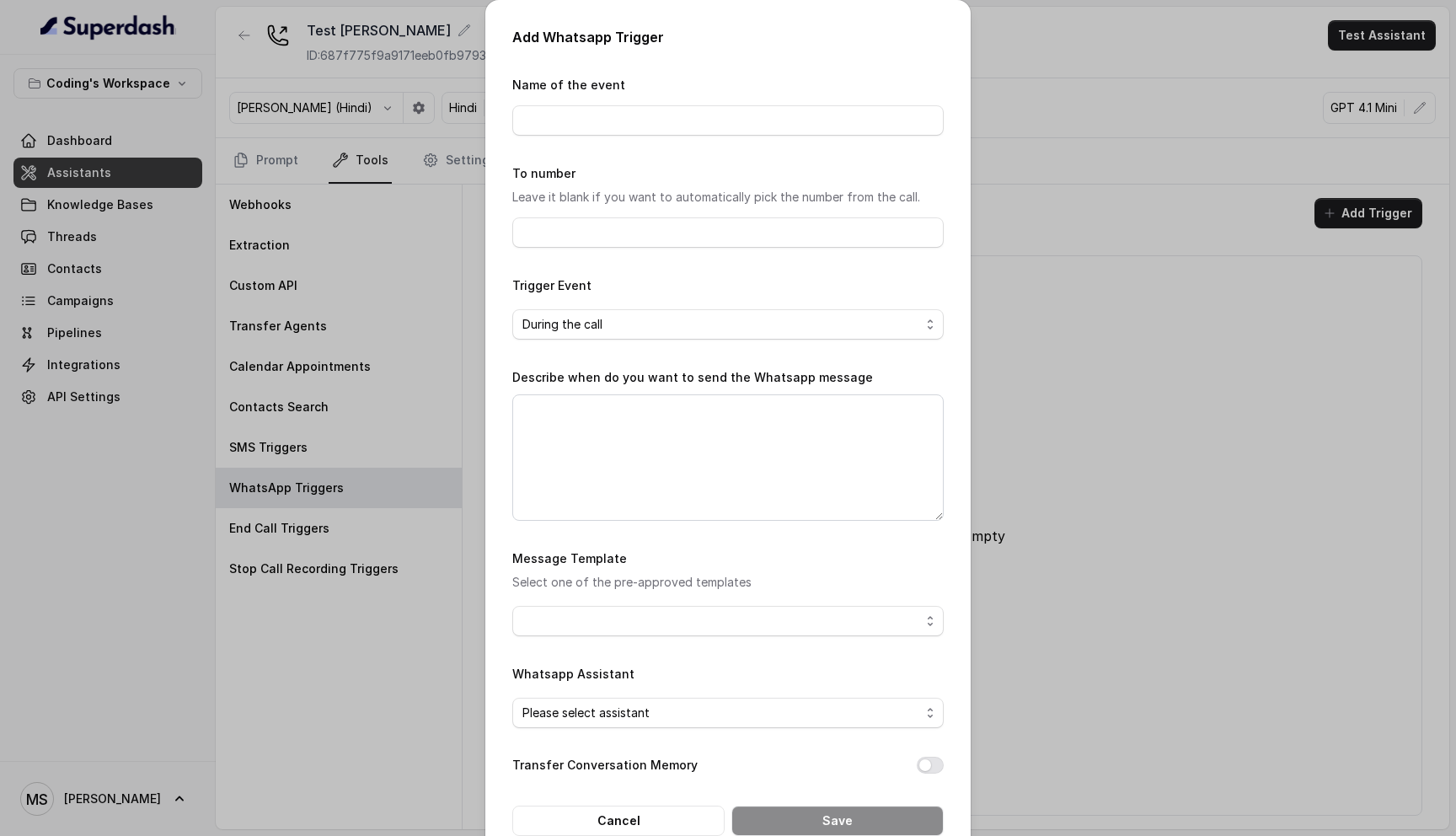
click at [1056, 346] on div "Add Whatsapp Trigger Name of the event To number Leave it blank if you want to …" at bounding box center [728, 418] width 1456 height 836
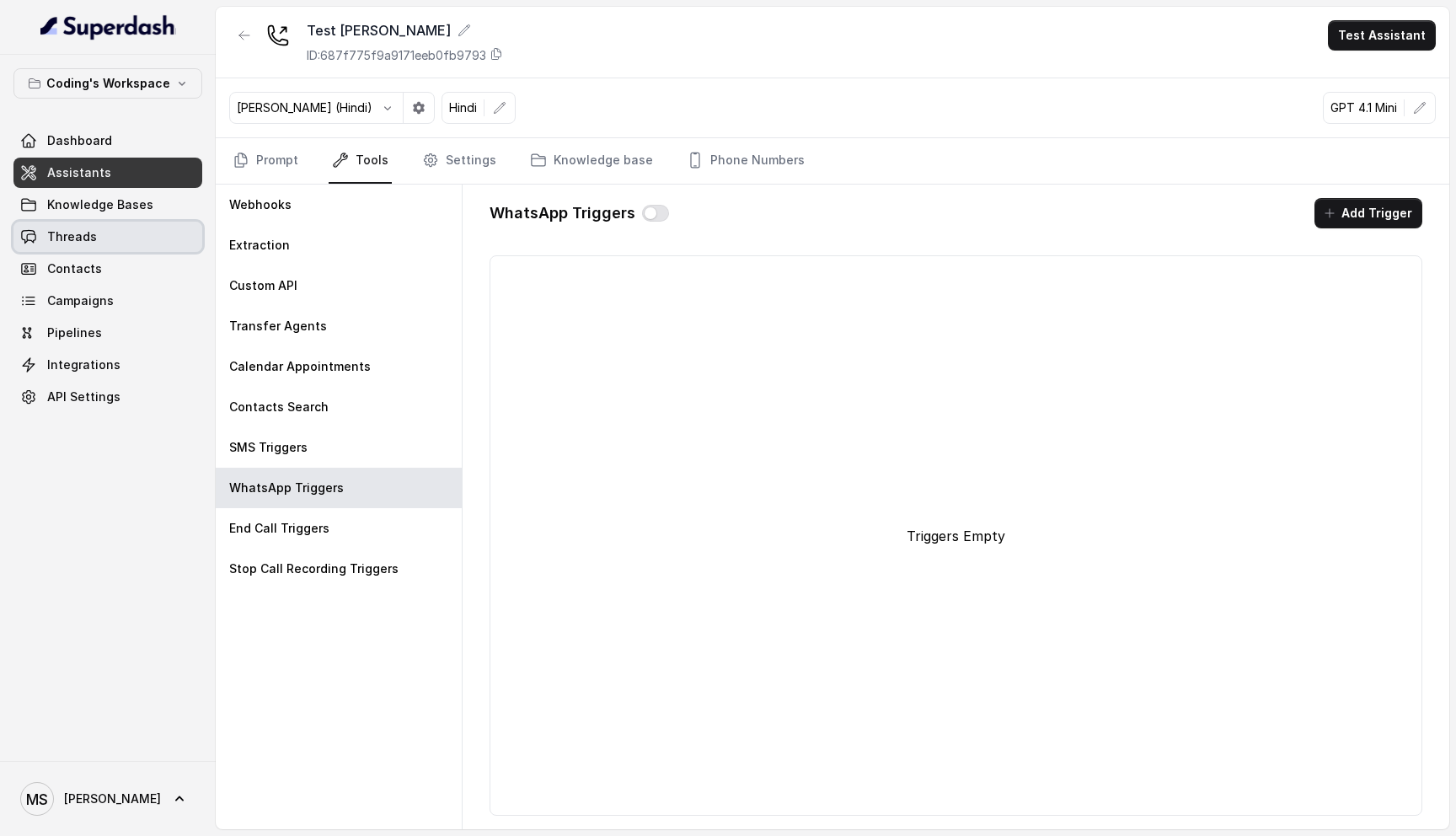
click at [101, 233] on link "Threads" at bounding box center [108, 237] width 189 height 30
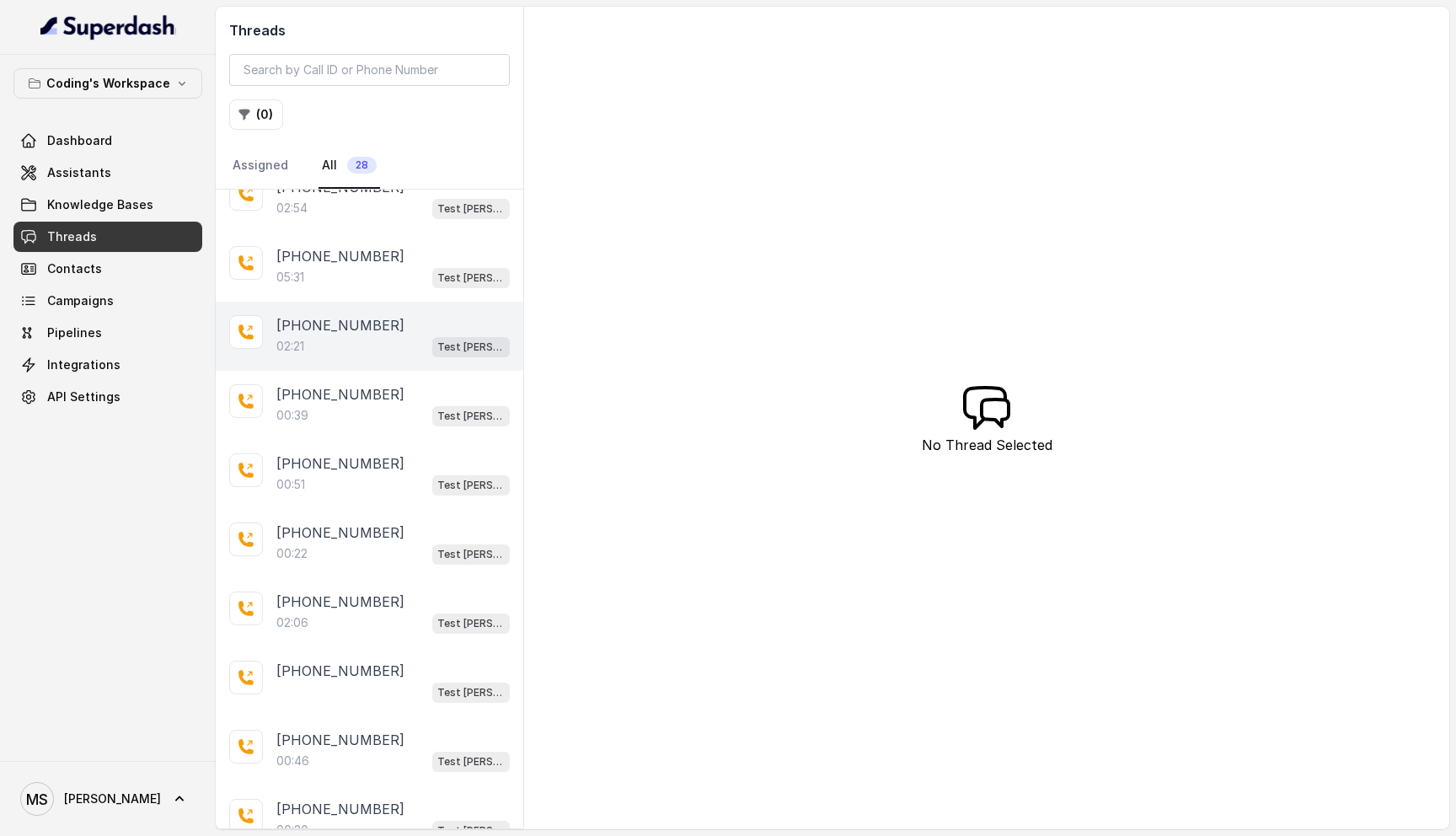
scroll to position [651, 0]
